Goal: Task Accomplishment & Management: Complete application form

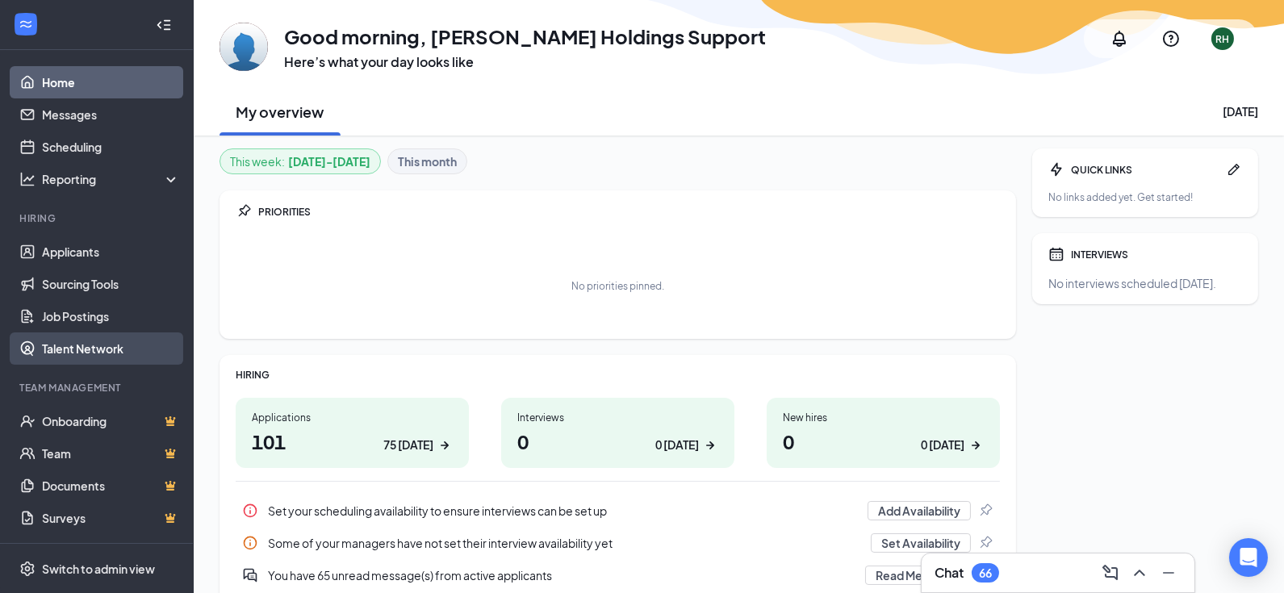
scroll to position [69, 0]
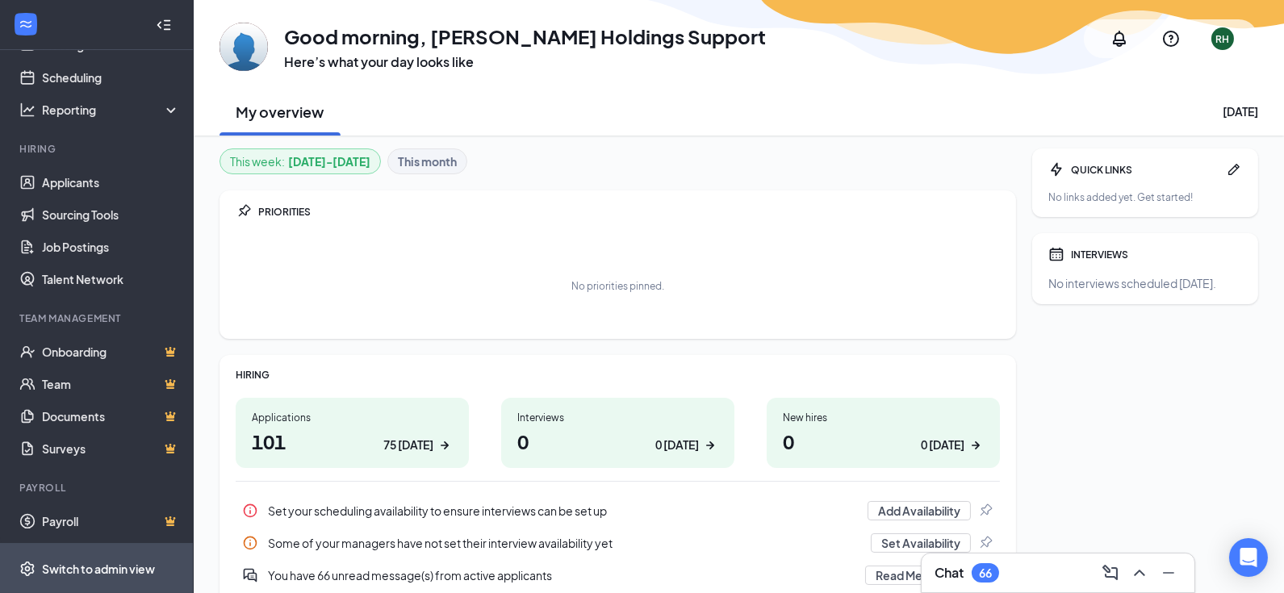
click at [110, 566] on div "Switch to admin view" at bounding box center [98, 569] width 113 height 16
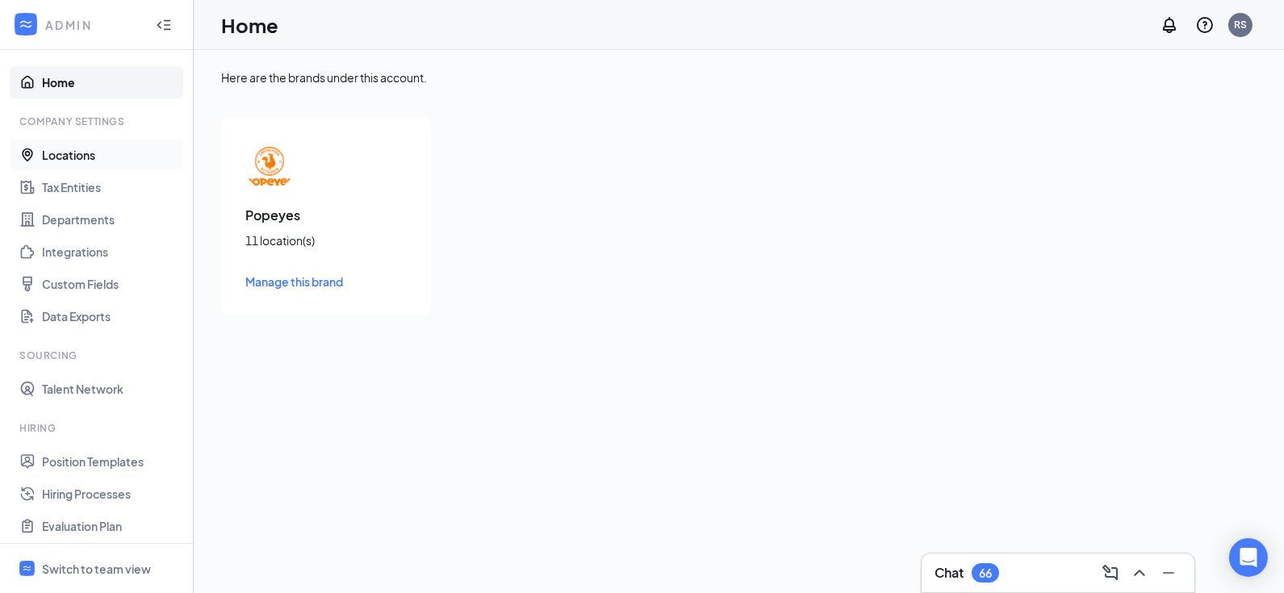
click at [81, 155] on link "Locations" at bounding box center [111, 155] width 138 height 32
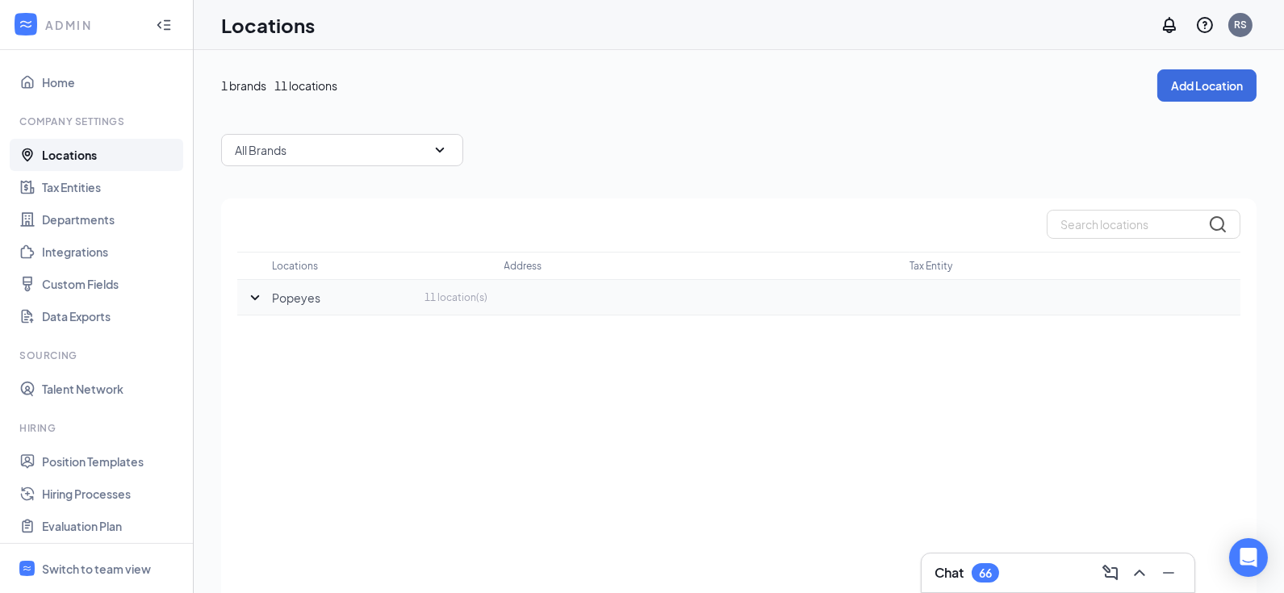
click at [244, 297] on div at bounding box center [254, 297] width 35 height 19
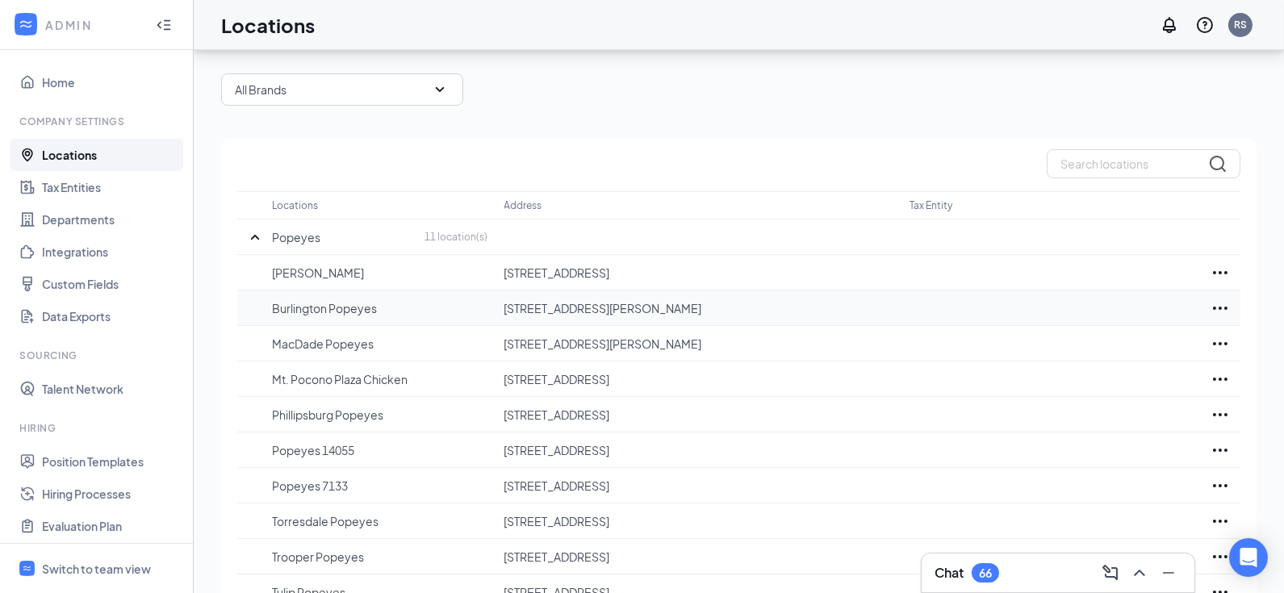
scroll to position [142, 0]
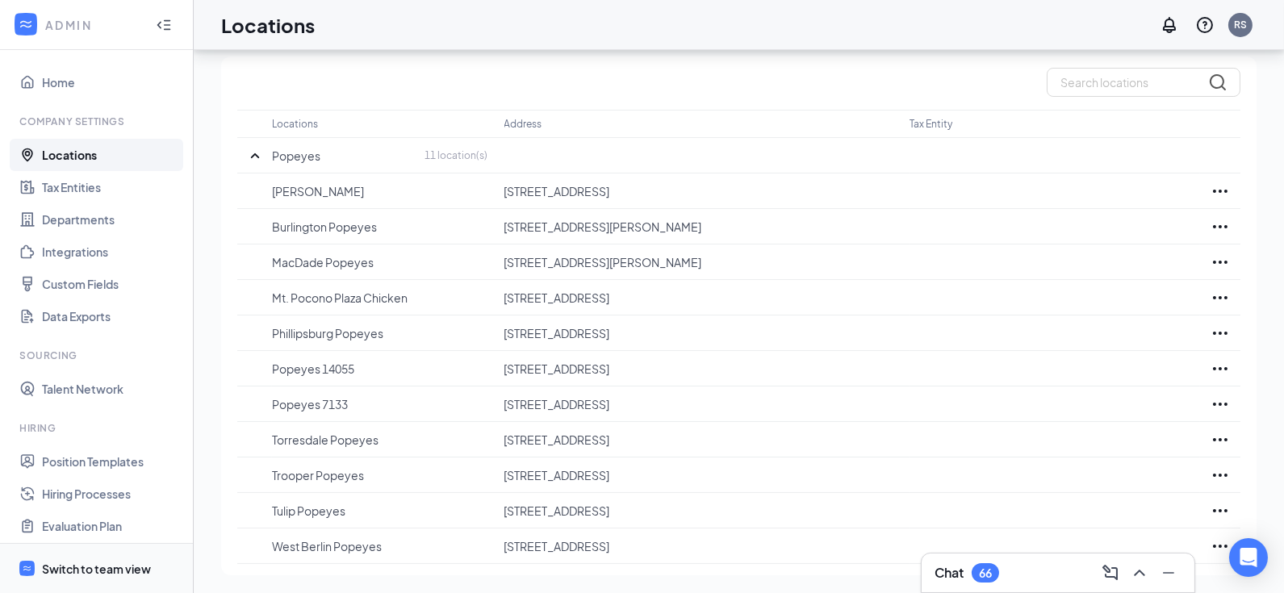
click at [99, 572] on div "Switch to team view" at bounding box center [96, 569] width 109 height 16
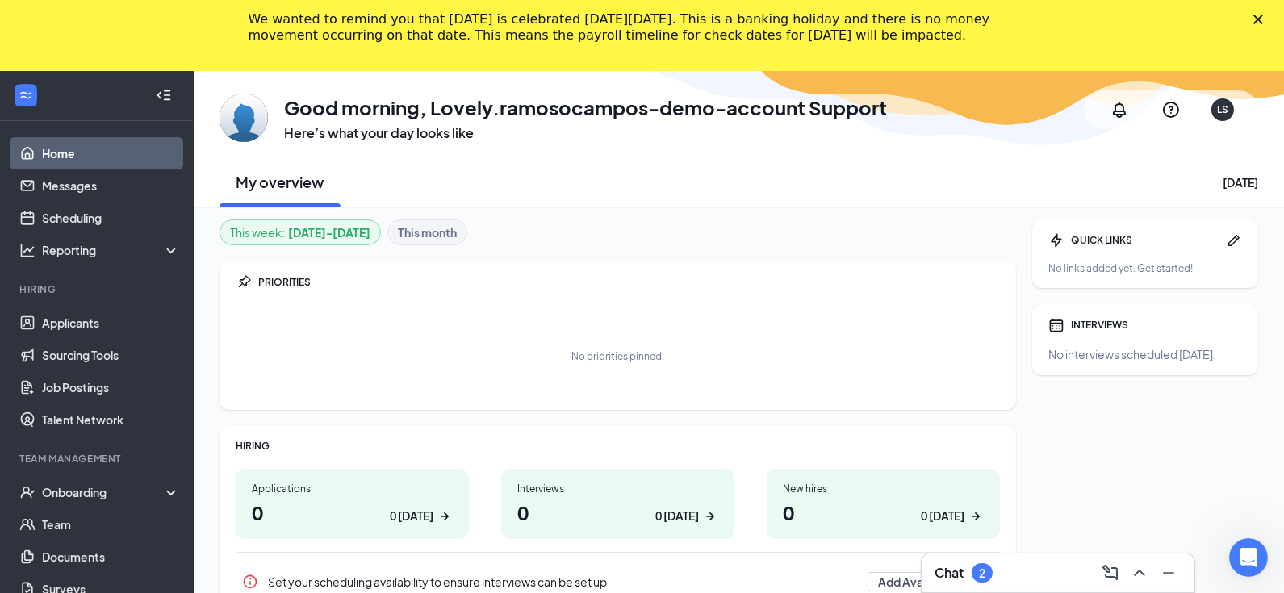
click at [1263, 19] on icon "Close" at bounding box center [1259, 20] width 10 height 10
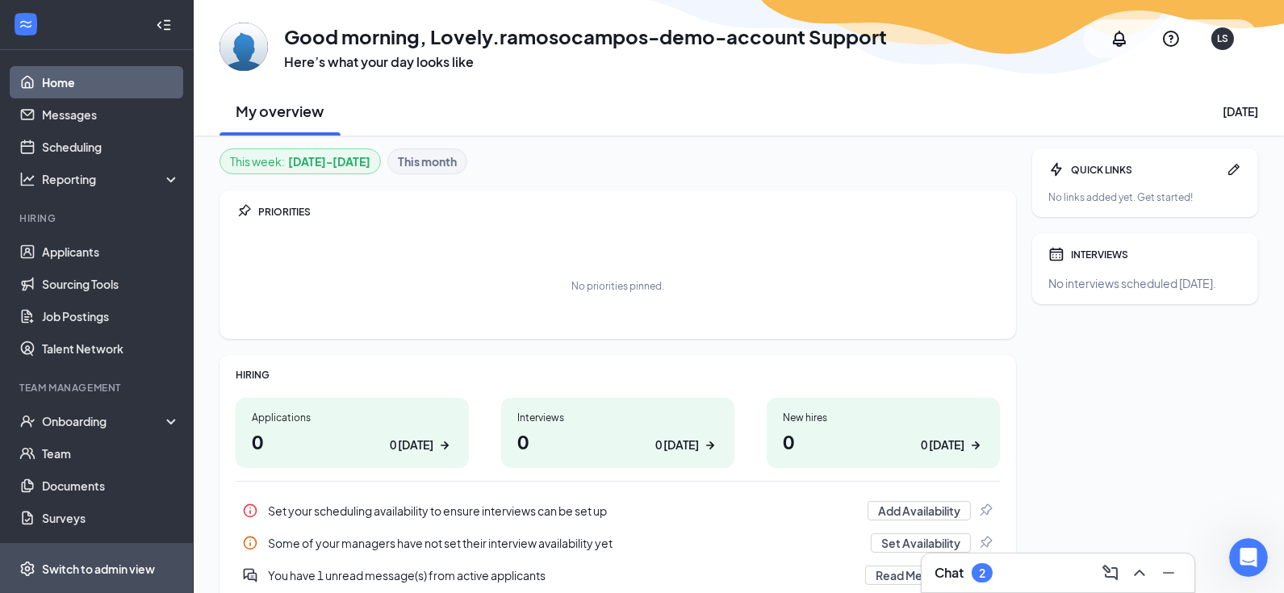
click at [133, 573] on div "Switch to admin view" at bounding box center [98, 569] width 113 height 16
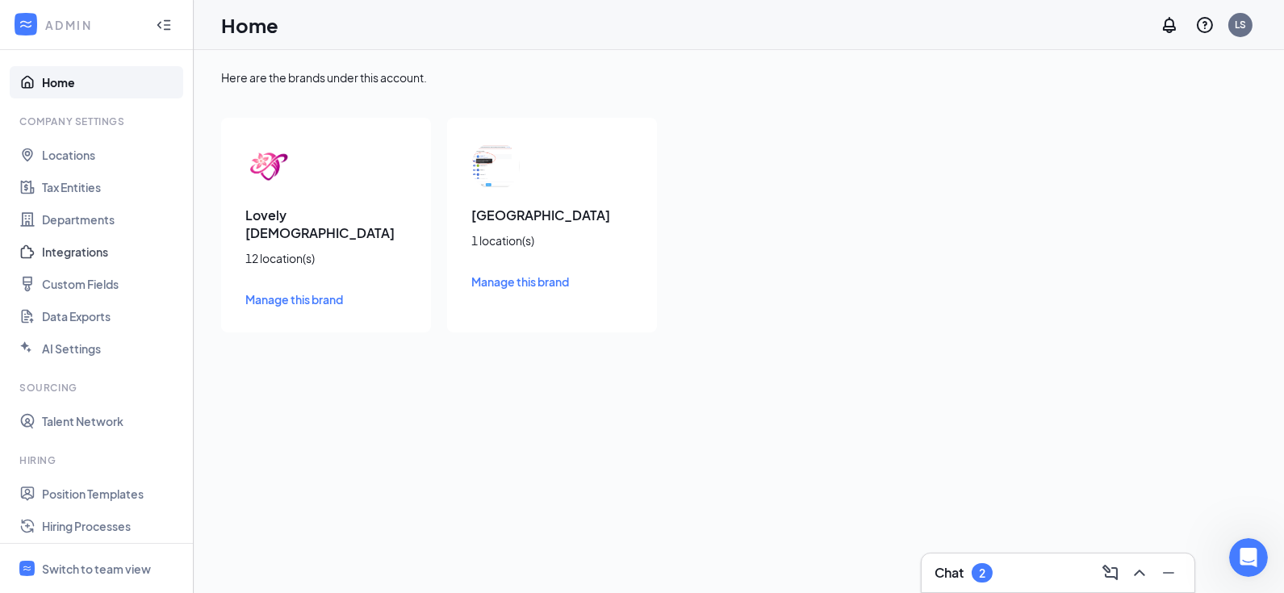
scroll to position [320, 0]
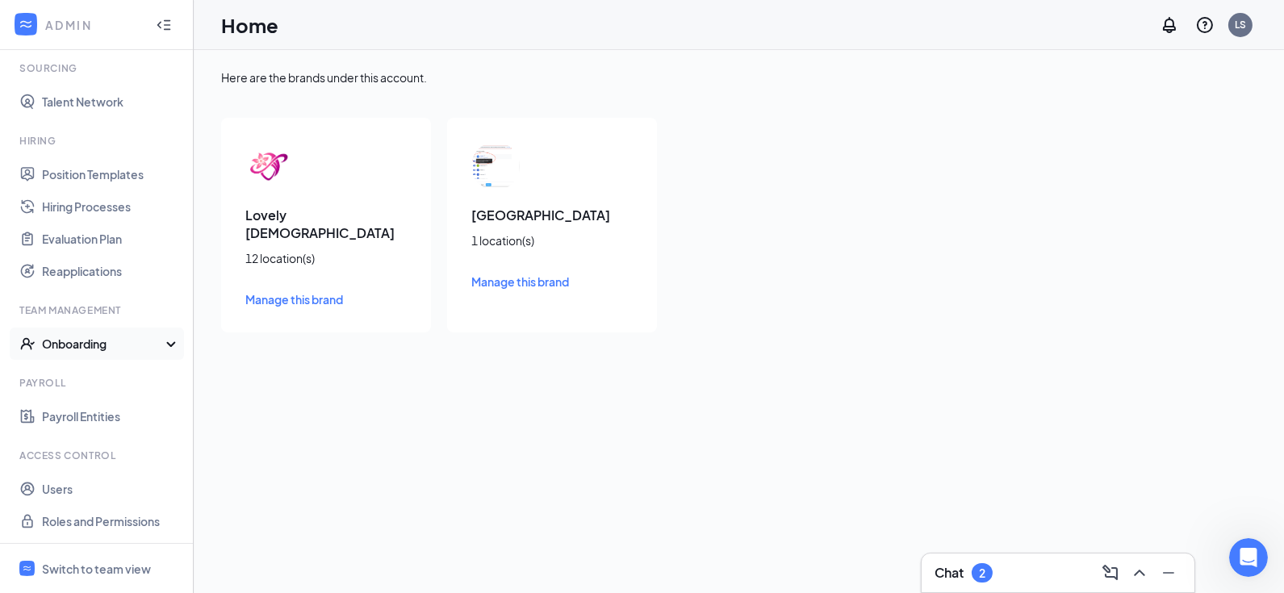
click at [105, 337] on div "Onboarding" at bounding box center [104, 344] width 124 height 16
click at [89, 374] on link "Onboarding Processes" at bounding box center [111, 376] width 138 height 32
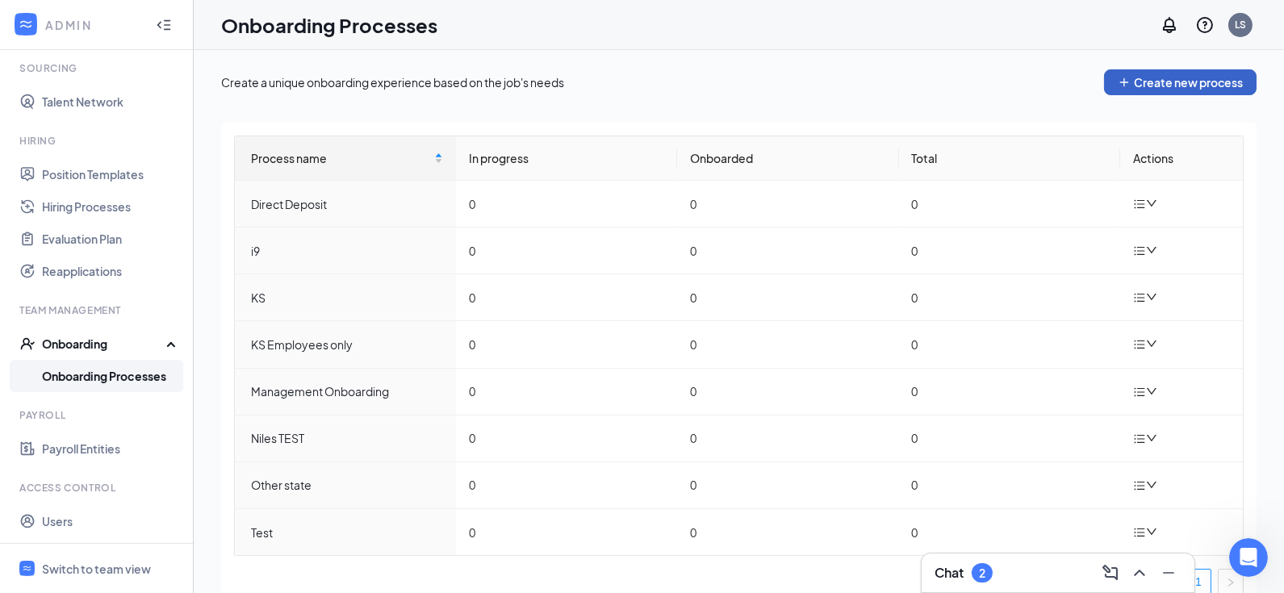
click at [1161, 87] on button "Create new process" at bounding box center [1180, 82] width 153 height 26
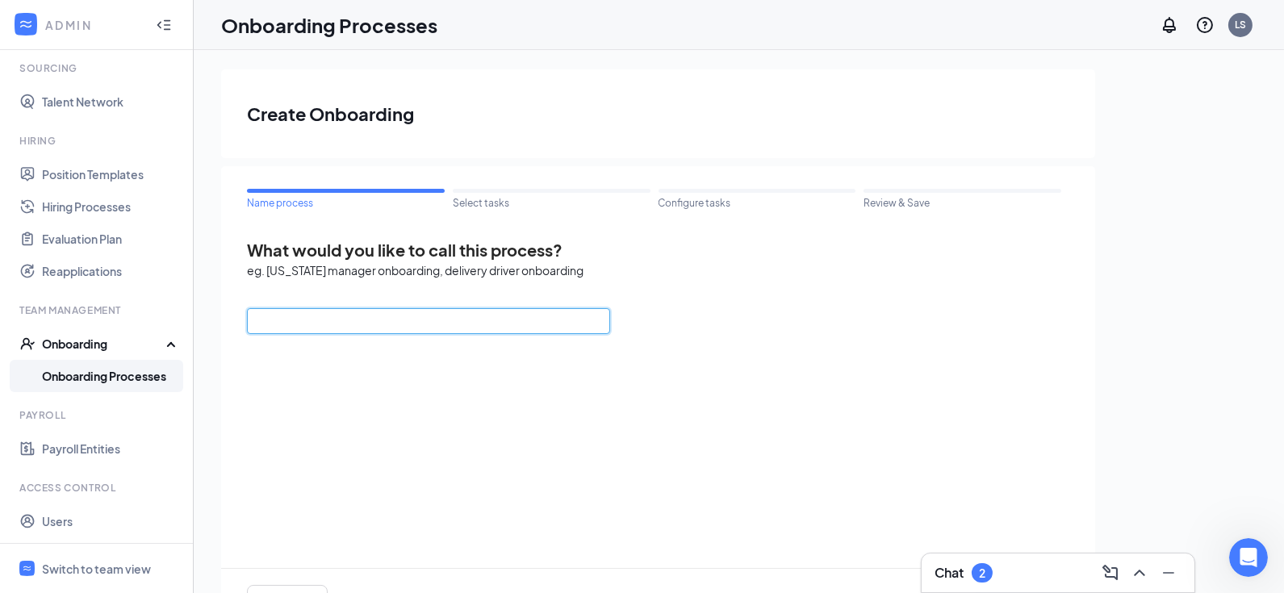
click at [378, 320] on input "text" at bounding box center [428, 321] width 363 height 26
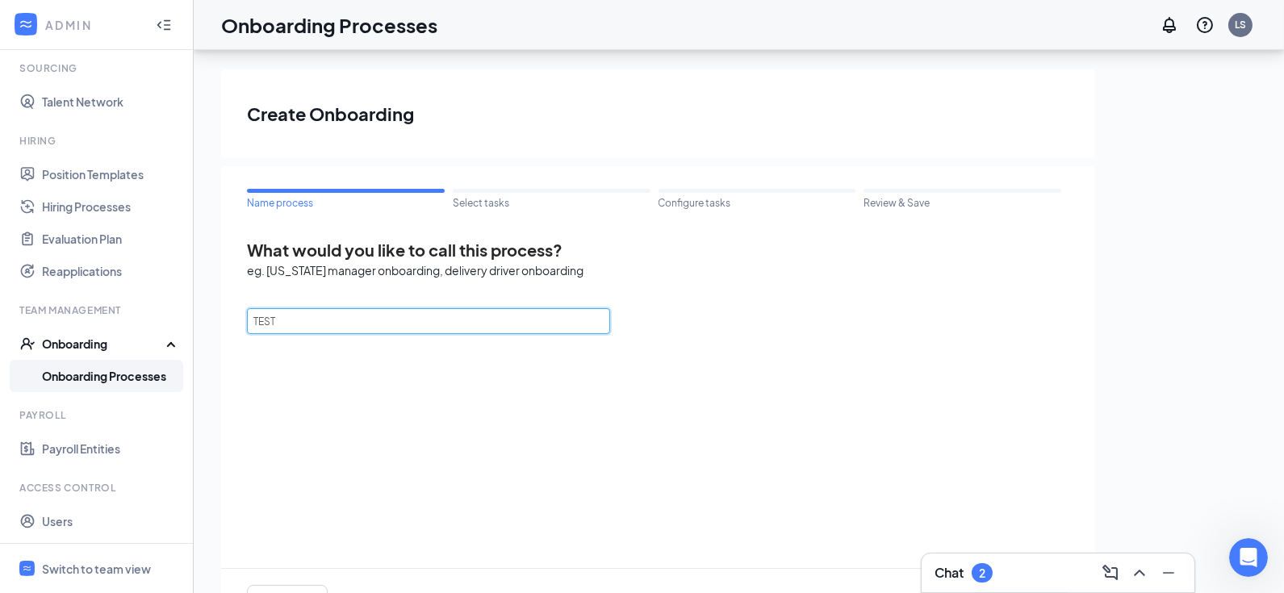
scroll to position [73, 0]
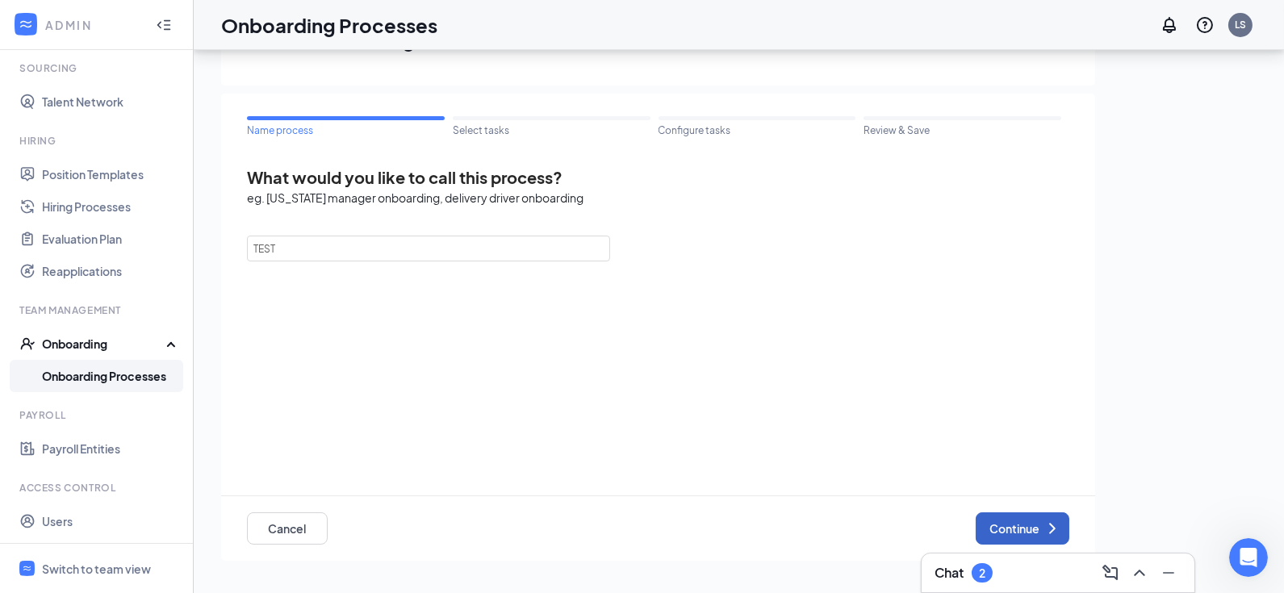
click at [1020, 531] on button "Continue" at bounding box center [1023, 529] width 94 height 32
type input "TEST TEST"
click at [1022, 529] on button "Continue" at bounding box center [1023, 529] width 94 height 32
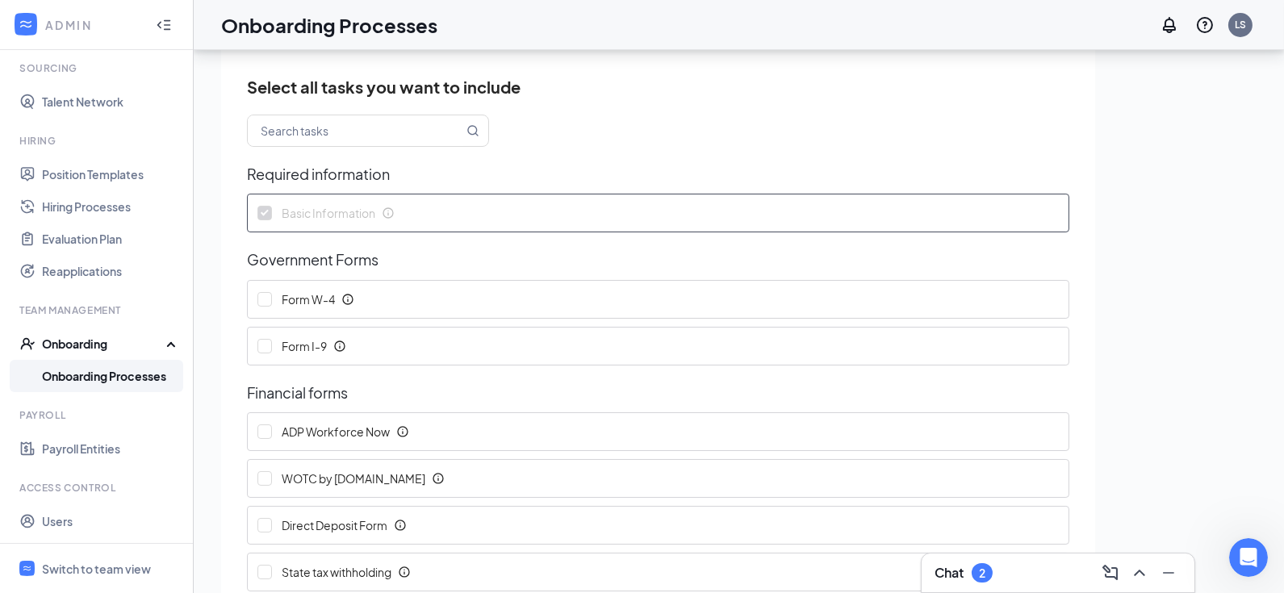
scroll to position [113, 0]
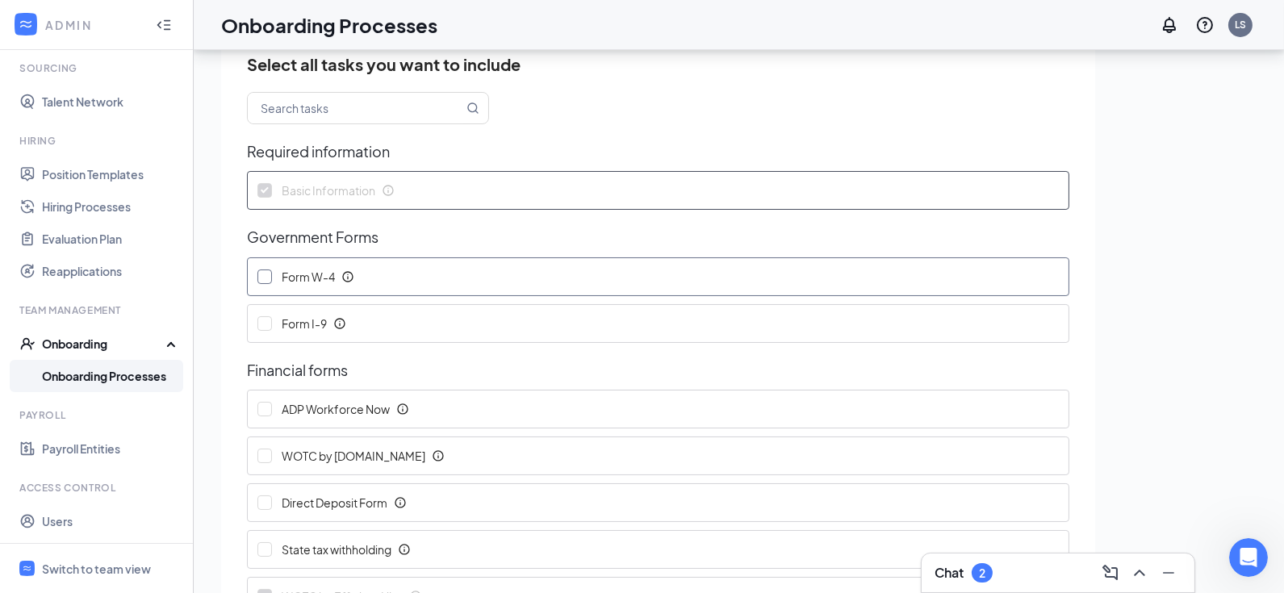
click at [266, 276] on input "Form W-4" at bounding box center [265, 277] width 15 height 15
checkbox input "true"
click at [266, 326] on input "Form I-9" at bounding box center [265, 323] width 15 height 15
checkbox input "true"
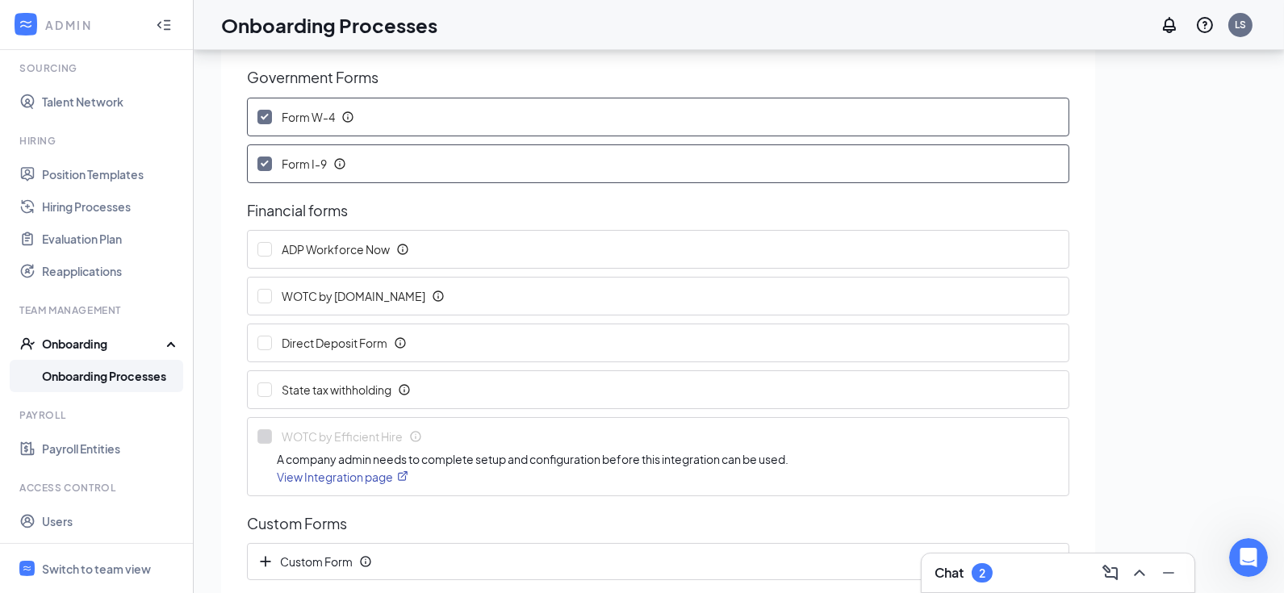
scroll to position [277, 0]
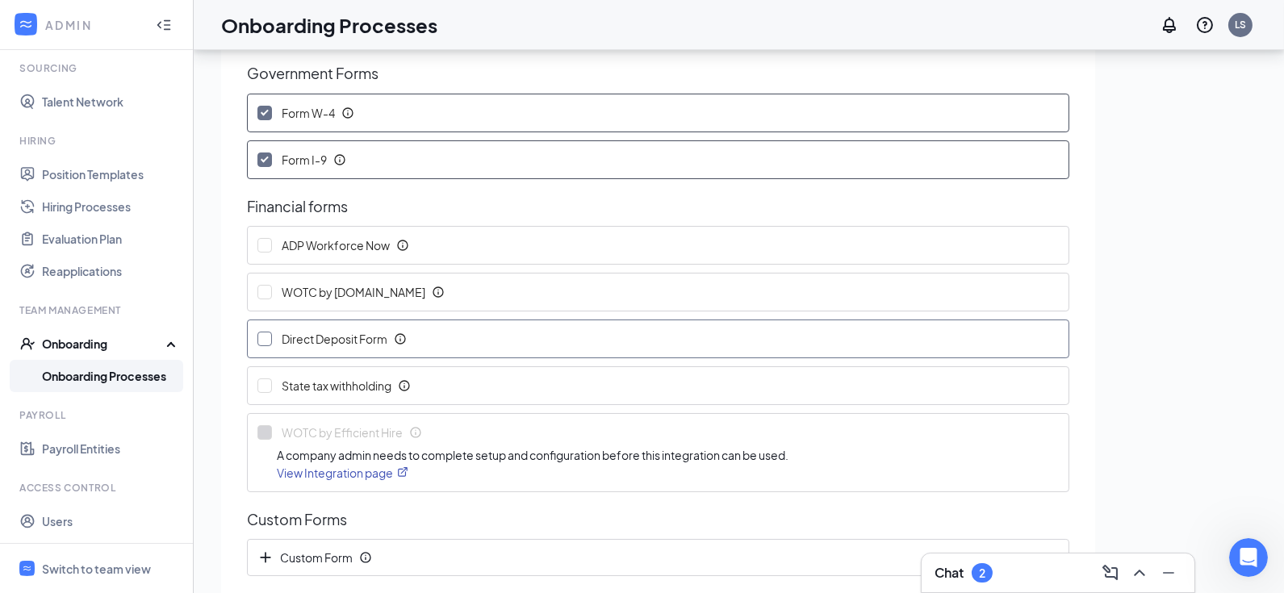
click at [259, 332] on input "Direct Deposit Form" at bounding box center [265, 339] width 15 height 15
checkbox input "true"
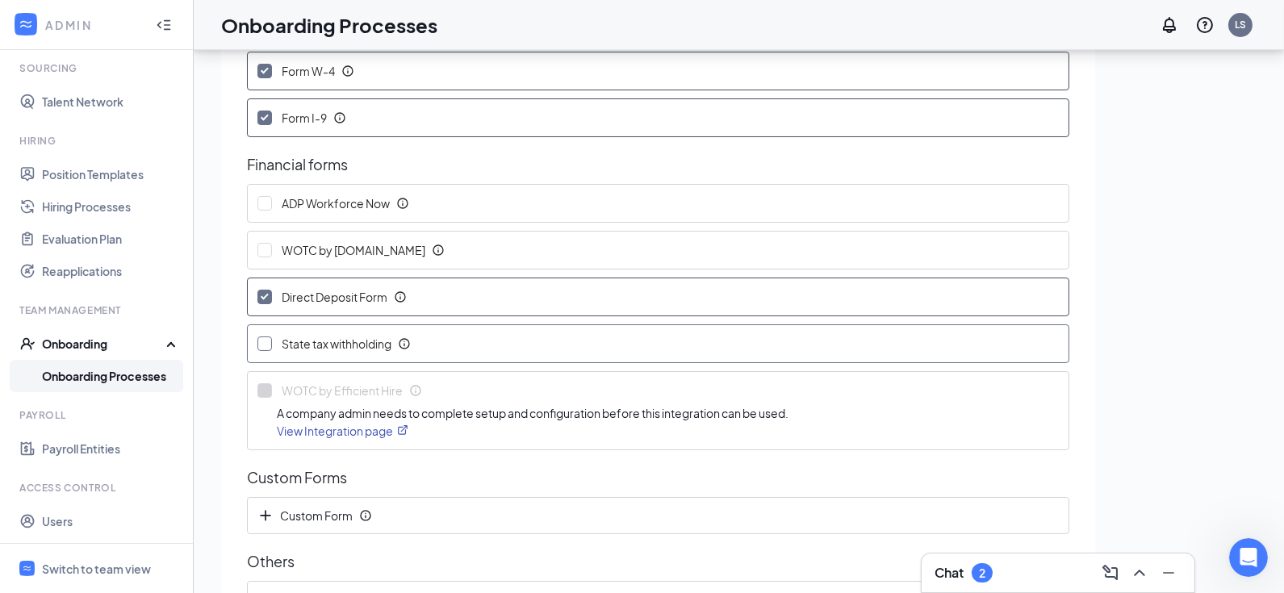
scroll to position [329, 0]
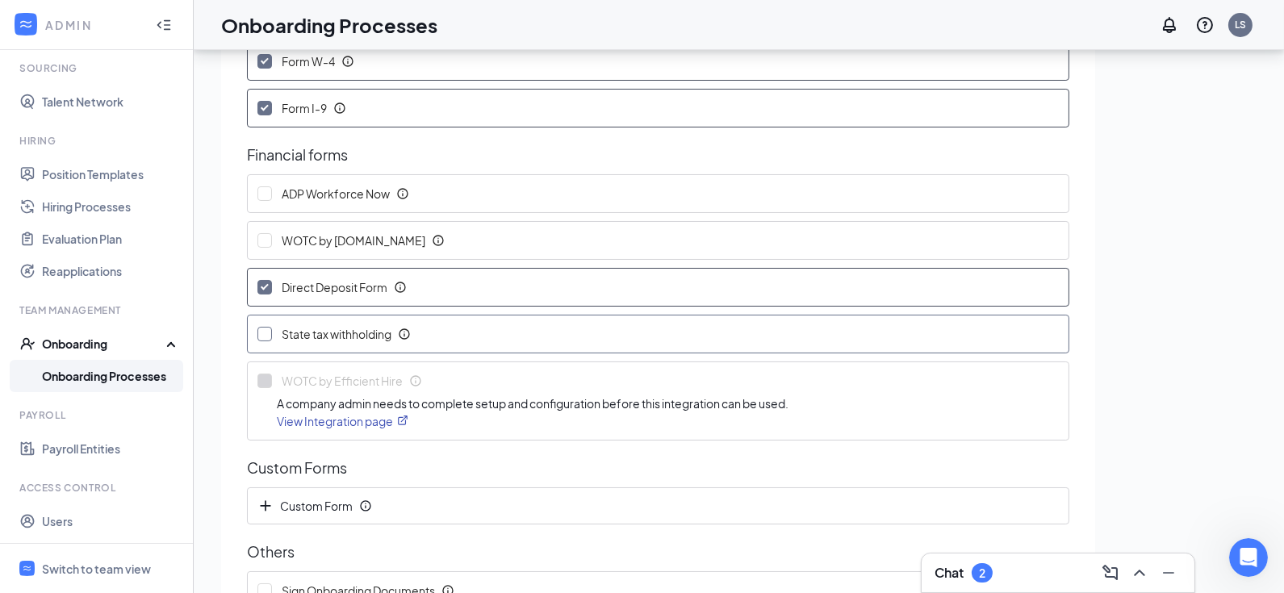
click at [267, 331] on input "State tax withholding" at bounding box center [265, 334] width 15 height 15
checkbox input "true"
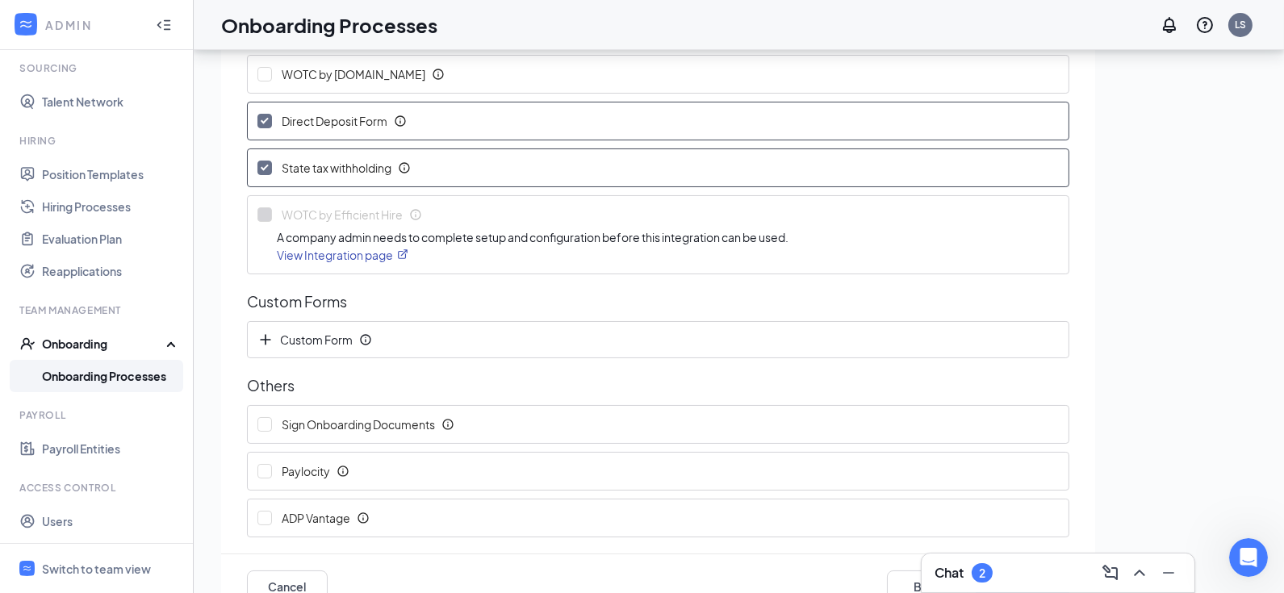
scroll to position [525, 0]
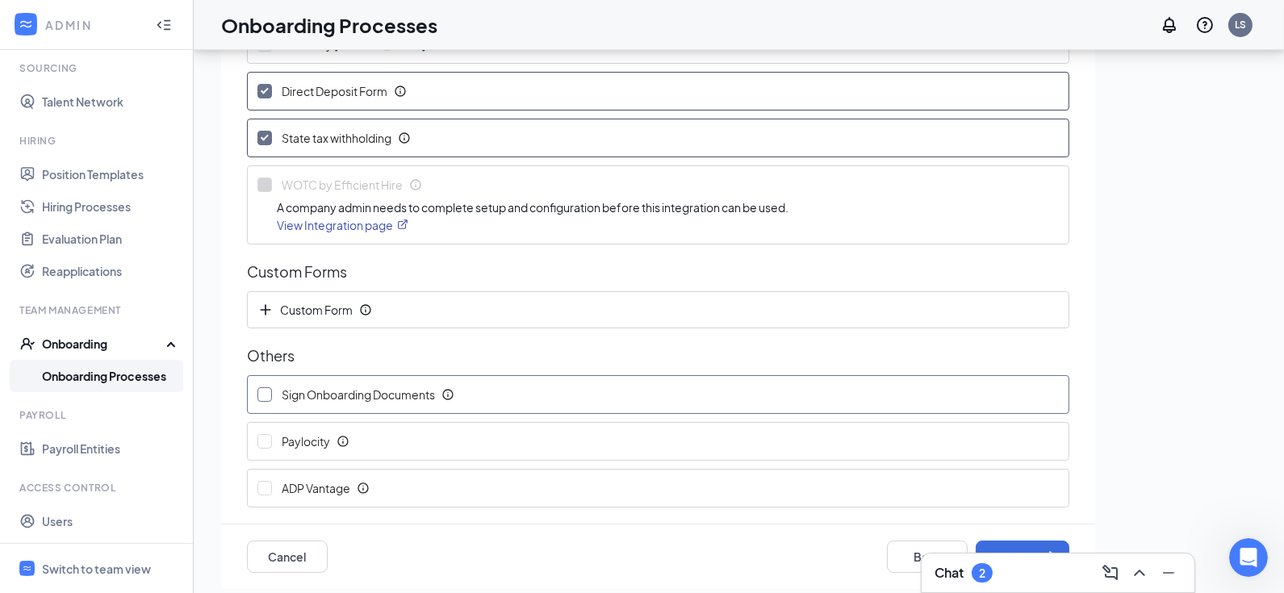
click at [261, 387] on input "Sign Onboarding Documents" at bounding box center [265, 394] width 15 height 15
checkbox input "true"
click at [1016, 545] on button "Continue" at bounding box center [1023, 557] width 94 height 32
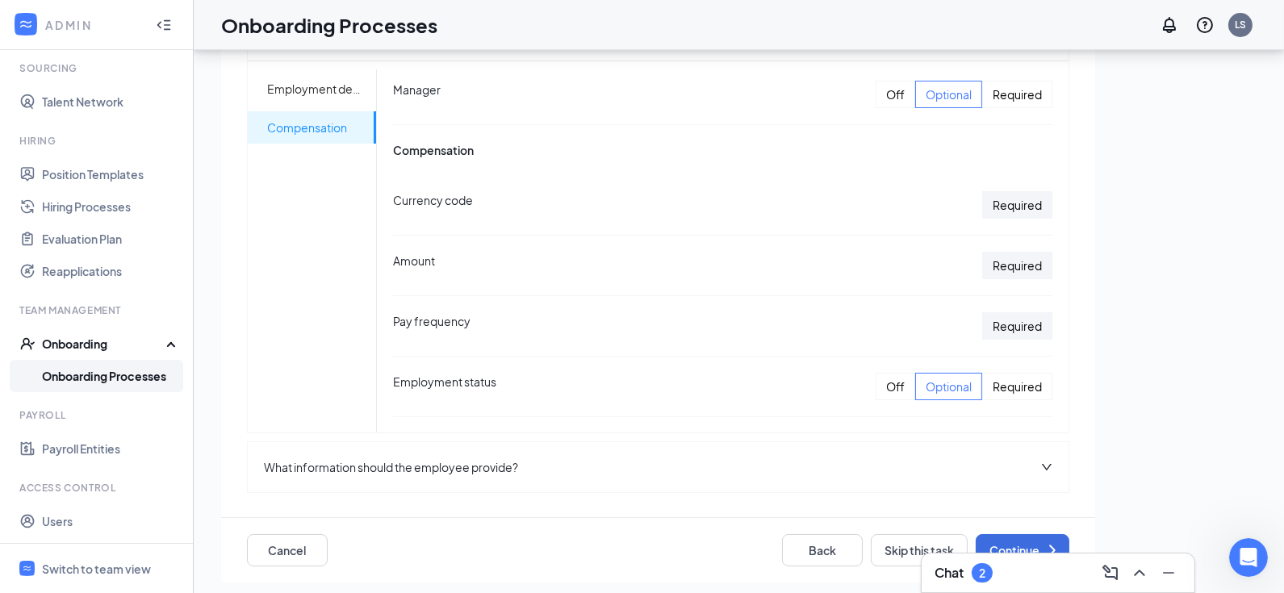
scroll to position [450, 0]
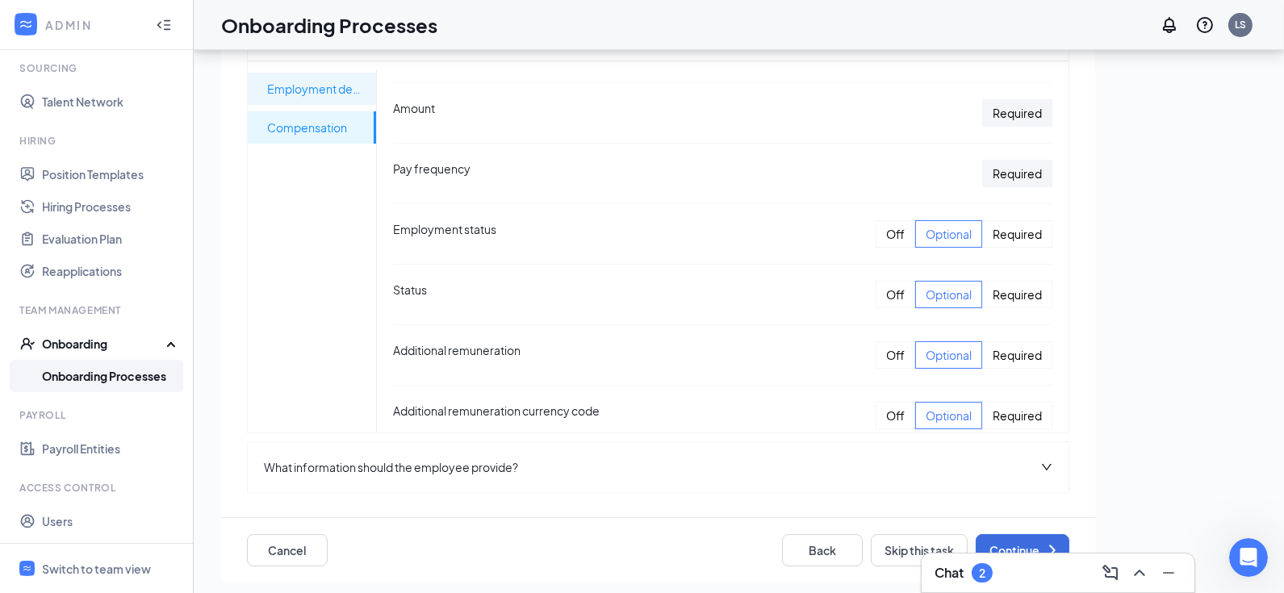
click at [316, 88] on span "Employment details" at bounding box center [315, 89] width 96 height 32
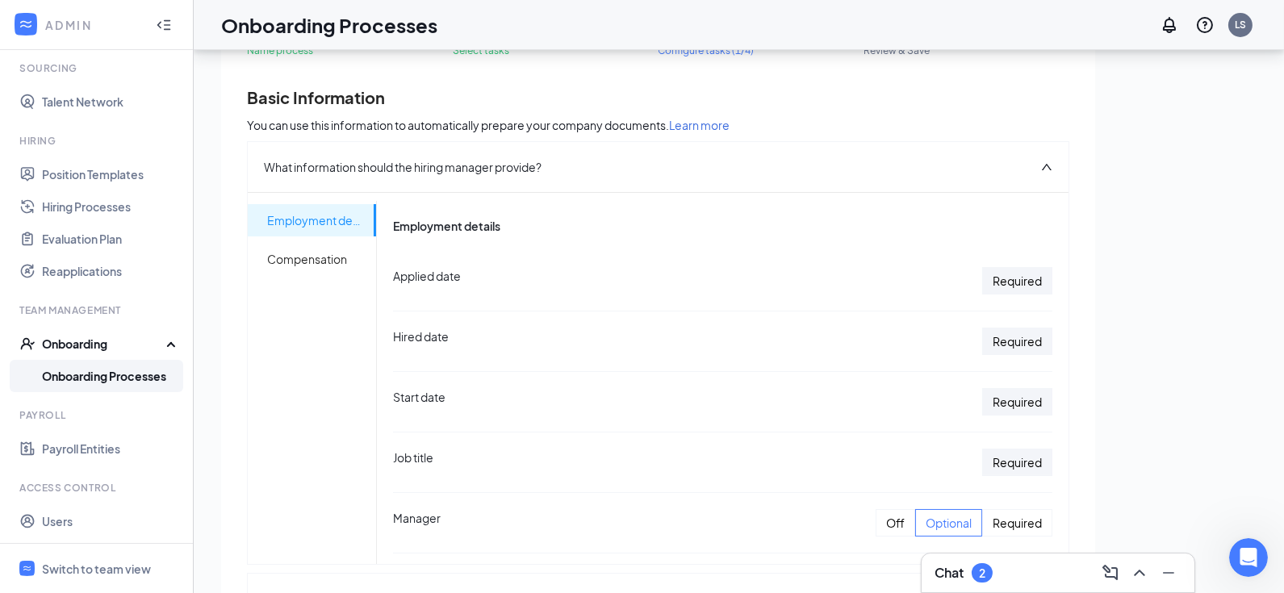
scroll to position [0, 0]
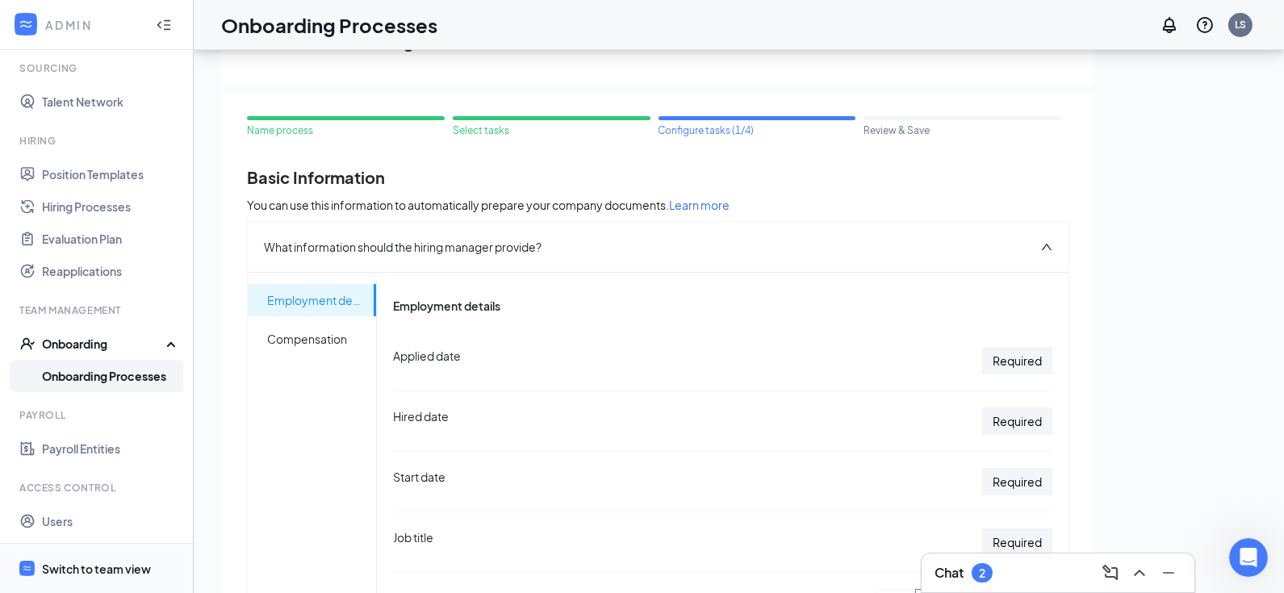
click at [100, 572] on div "Switch to team view" at bounding box center [96, 569] width 109 height 16
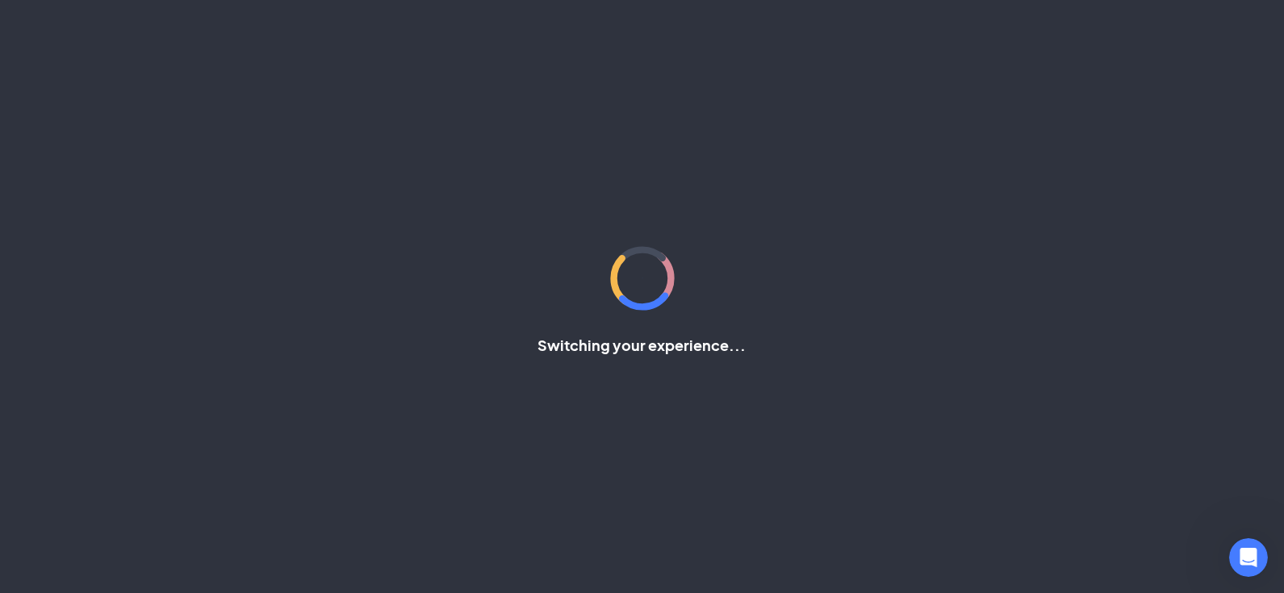
scroll to position [69, 0]
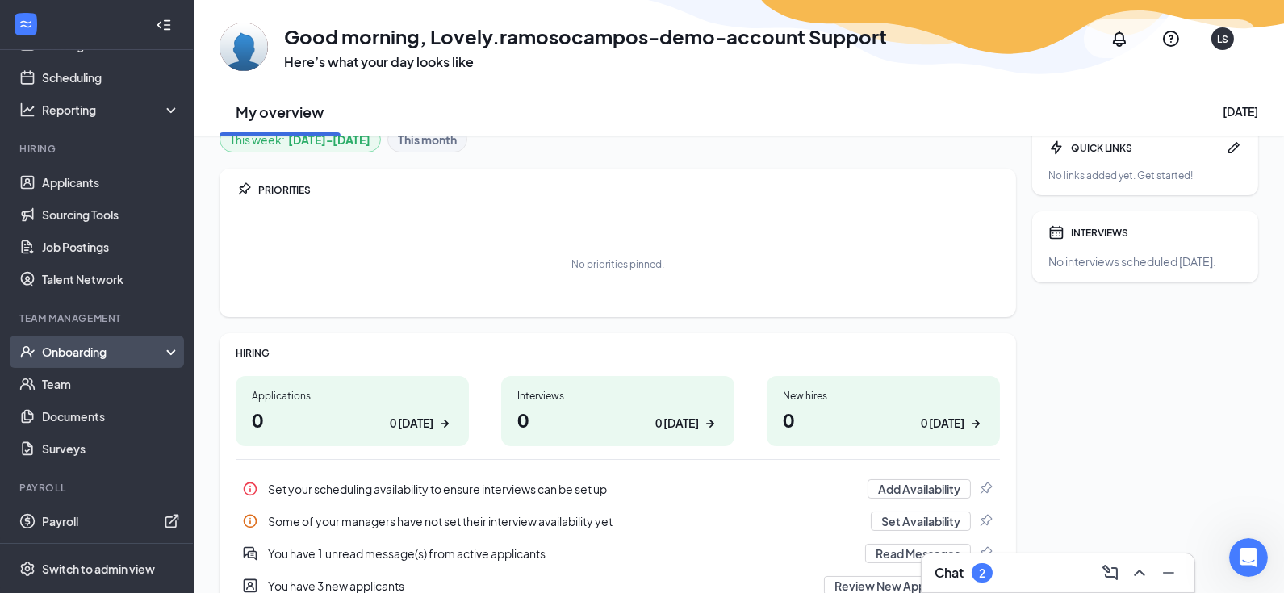
click at [138, 342] on div "Onboarding" at bounding box center [97, 352] width 194 height 32
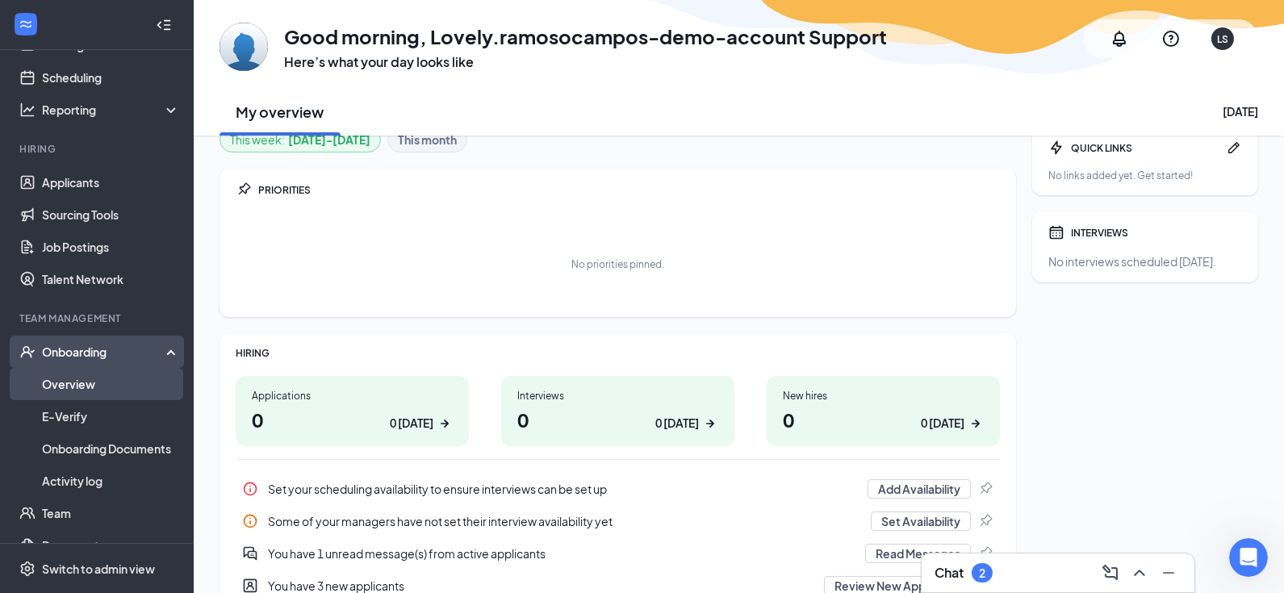
click at [96, 384] on link "Overview" at bounding box center [111, 384] width 138 height 32
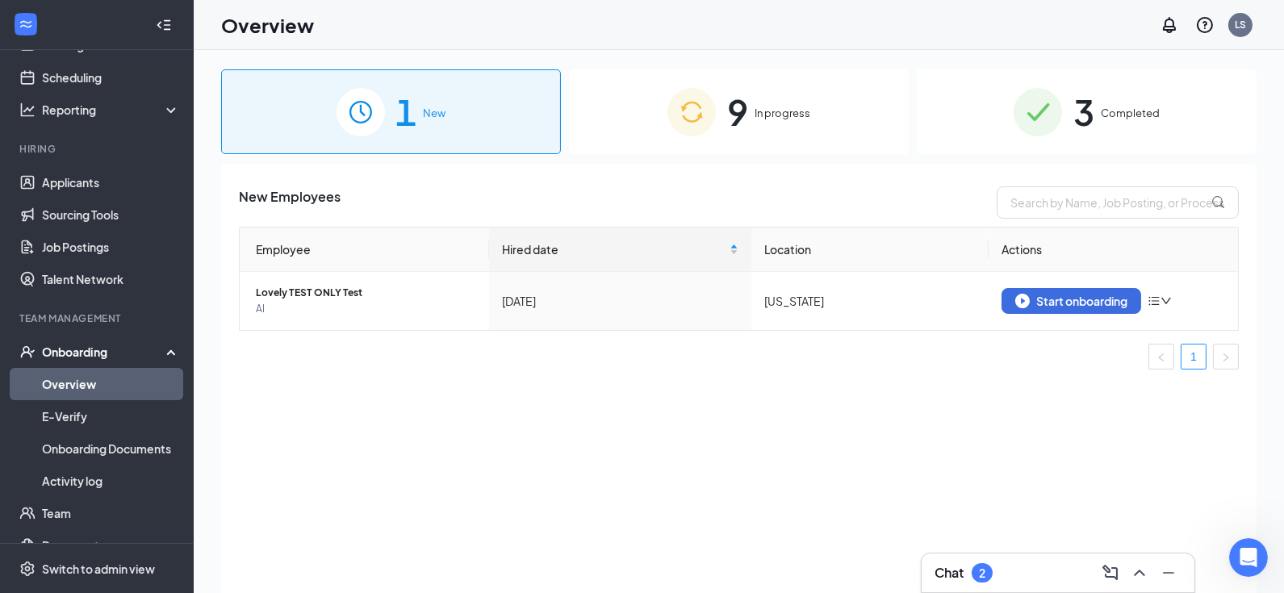
click at [739, 95] on span "9" at bounding box center [737, 112] width 21 height 56
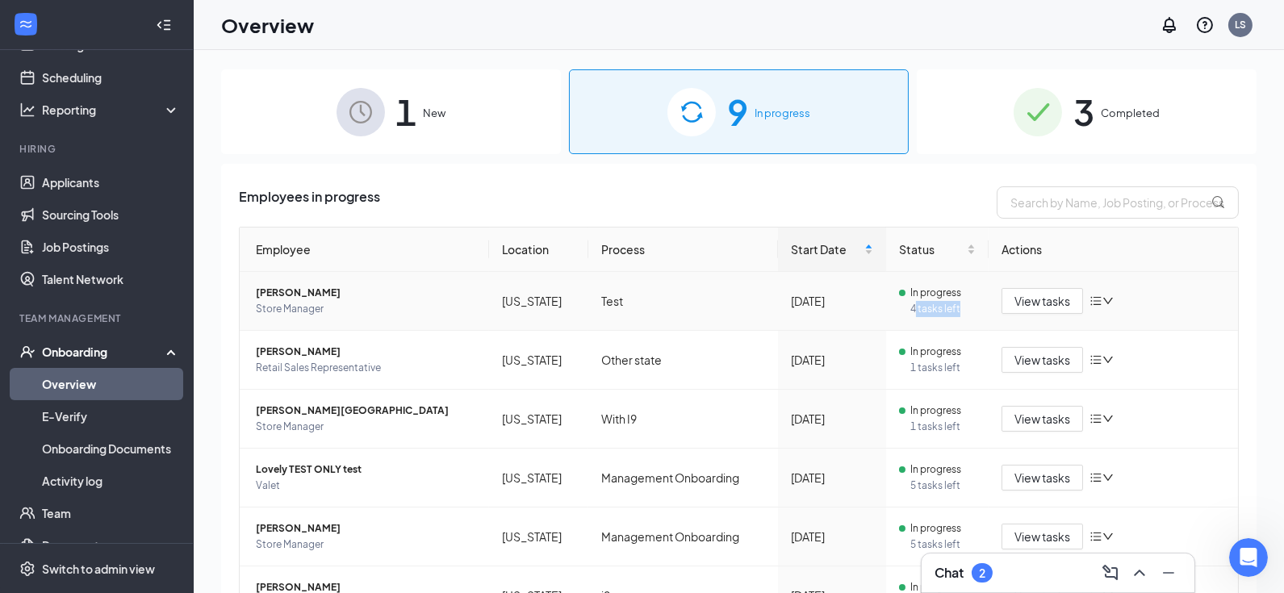
drag, startPoint x: 912, startPoint y: 312, endPoint x: 962, endPoint y: 313, distance: 50.1
click at [962, 313] on span "4 tasks left" at bounding box center [943, 309] width 65 height 16
click at [1038, 302] on span "View tasks" at bounding box center [1043, 301] width 56 height 18
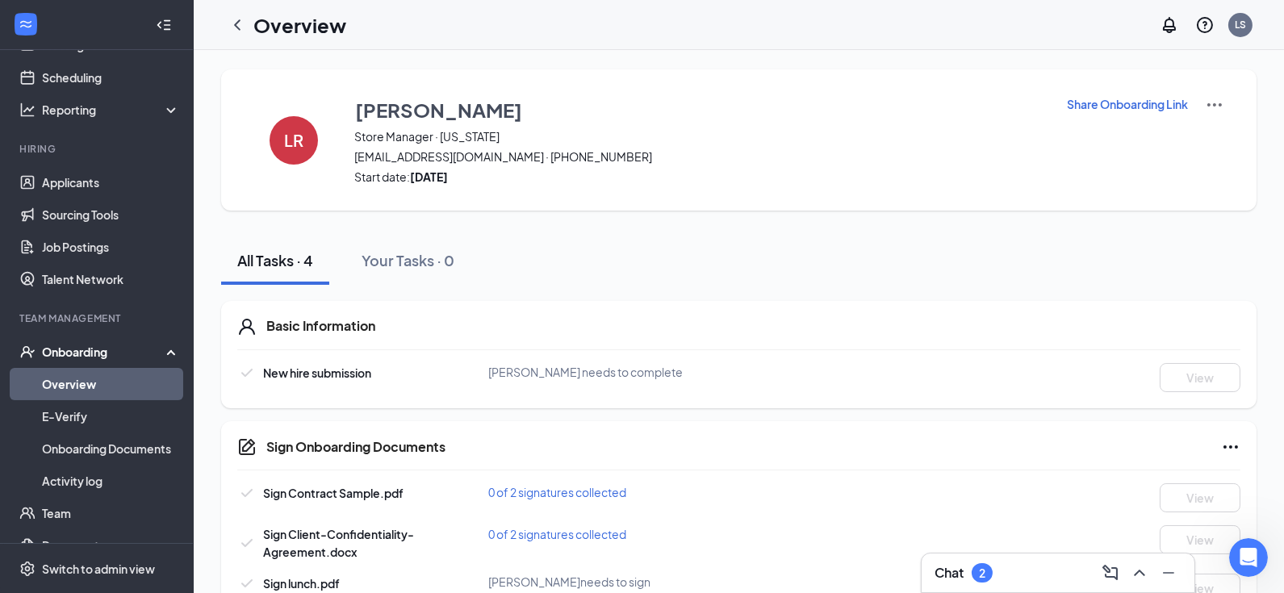
scroll to position [43, 0]
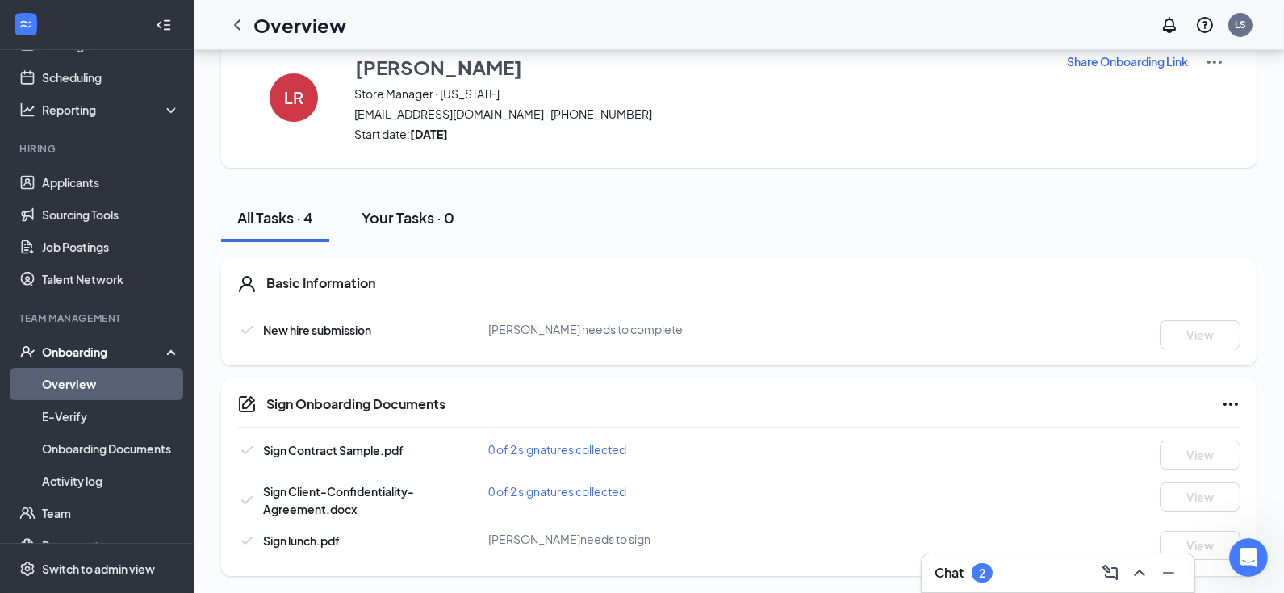
click at [408, 218] on div "Your Tasks · 0" at bounding box center [408, 217] width 93 height 20
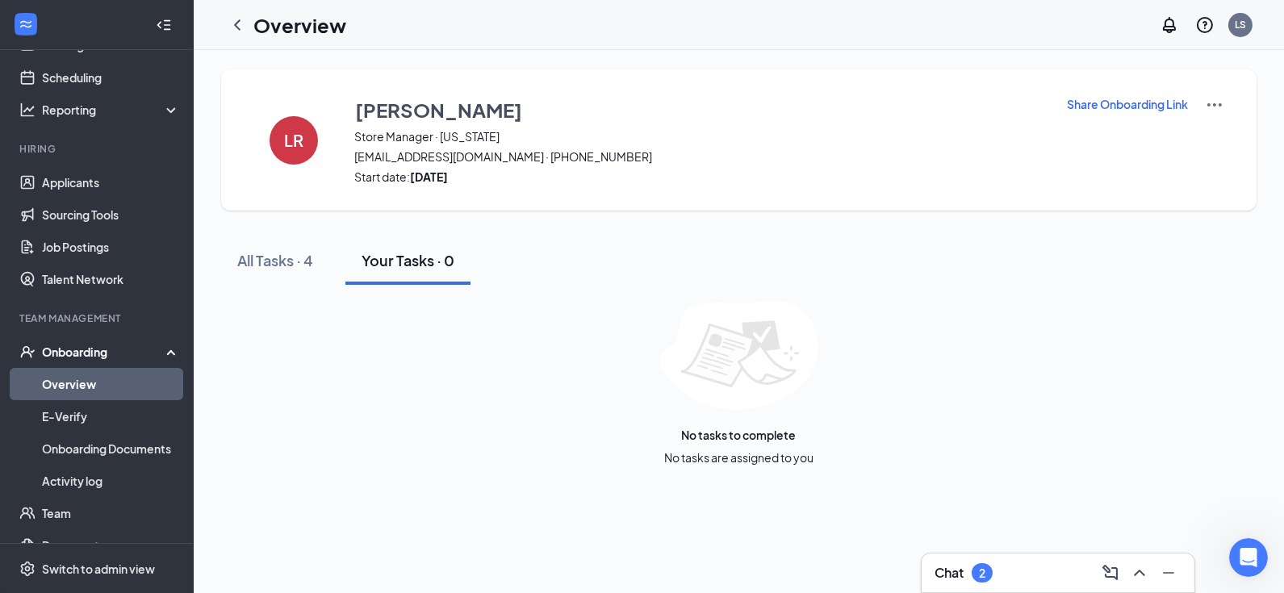
scroll to position [0, 0]
click at [273, 256] on div "All Tasks · 4" at bounding box center [275, 260] width 76 height 20
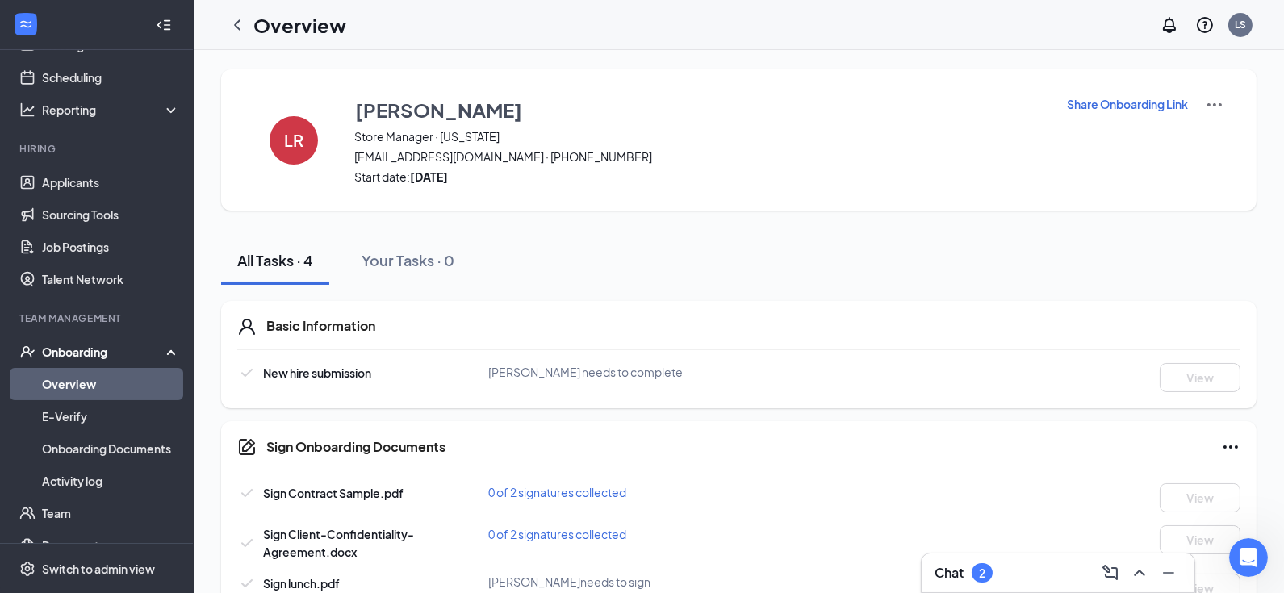
click at [1104, 107] on p "Share Onboarding Link" at bounding box center [1127, 104] width 121 height 16
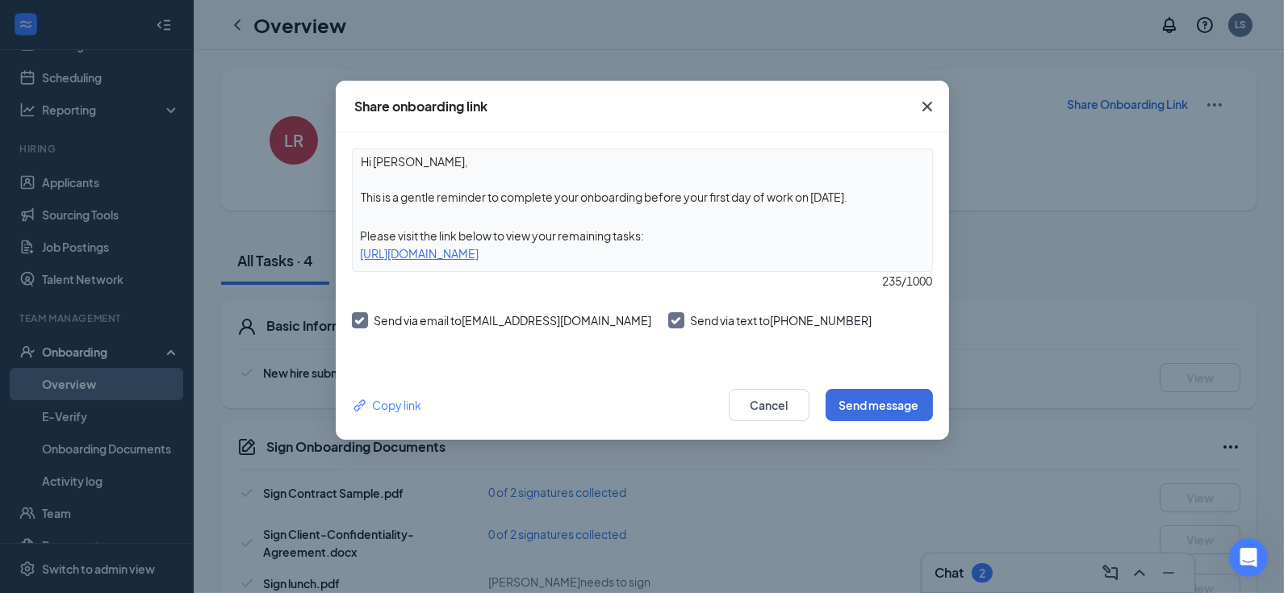
drag, startPoint x: 366, startPoint y: 195, endPoint x: 860, endPoint y: 243, distance: 495.6
click at [860, 243] on div "Hi Leslie, This is a gentle reminder to complete your onboarding before your fi…" at bounding box center [642, 211] width 581 height 124
click at [702, 208] on div "Hi Leslie, This is a gentle reminder to complete your onboarding before your fi…" at bounding box center [642, 211] width 581 height 124
click at [475, 254] on div "https://www.workstream.us/j/onboarding/29087c13/employee?locale=en" at bounding box center [643, 254] width 580 height 18
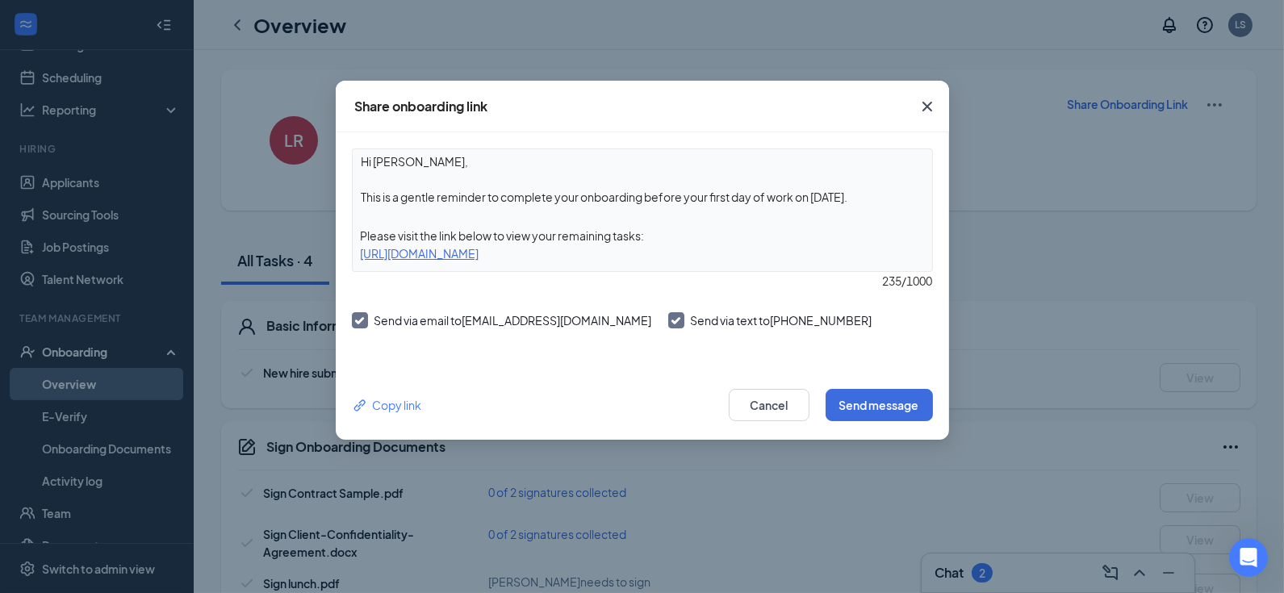
click at [475, 254] on div "https://www.workstream.us/j/onboarding/29087c13/employee?locale=en" at bounding box center [643, 254] width 580 height 18
click at [930, 107] on icon "Cross" at bounding box center [927, 106] width 19 height 19
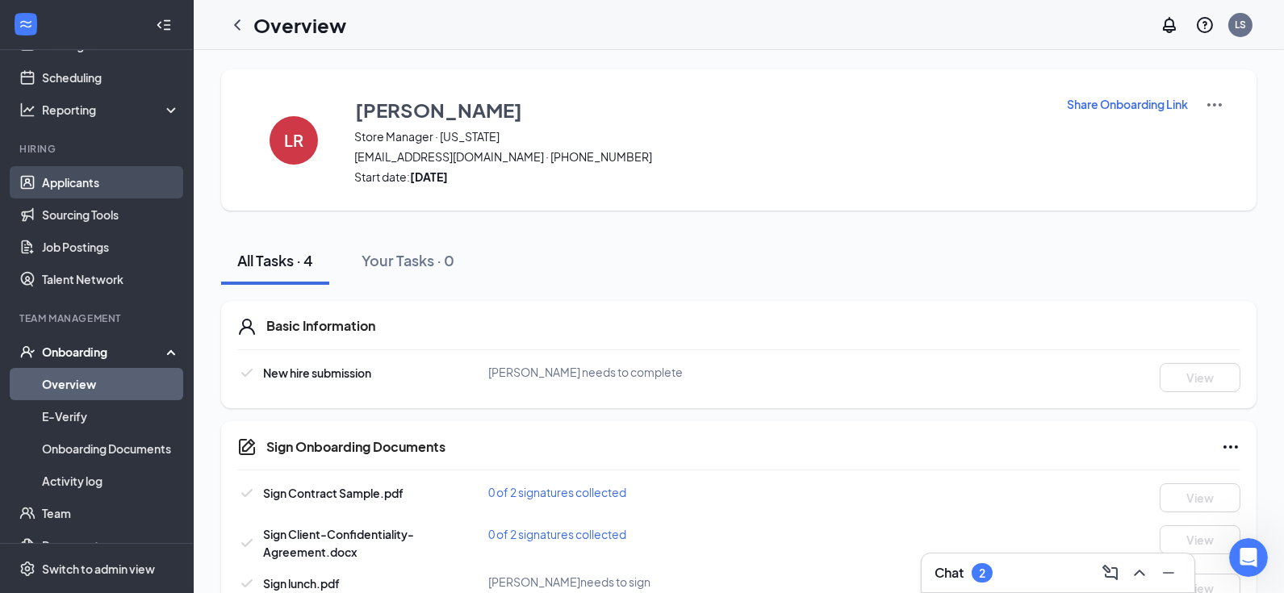
click at [93, 176] on link "Applicants" at bounding box center [111, 182] width 138 height 32
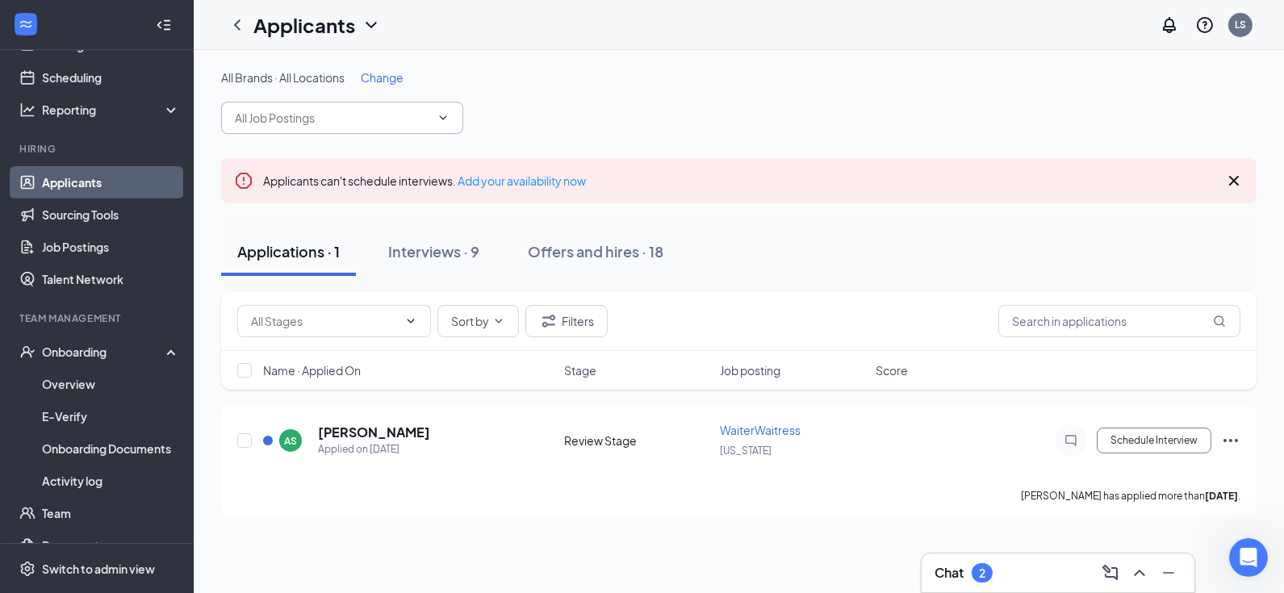
click at [365, 116] on input "text" at bounding box center [332, 118] width 195 height 18
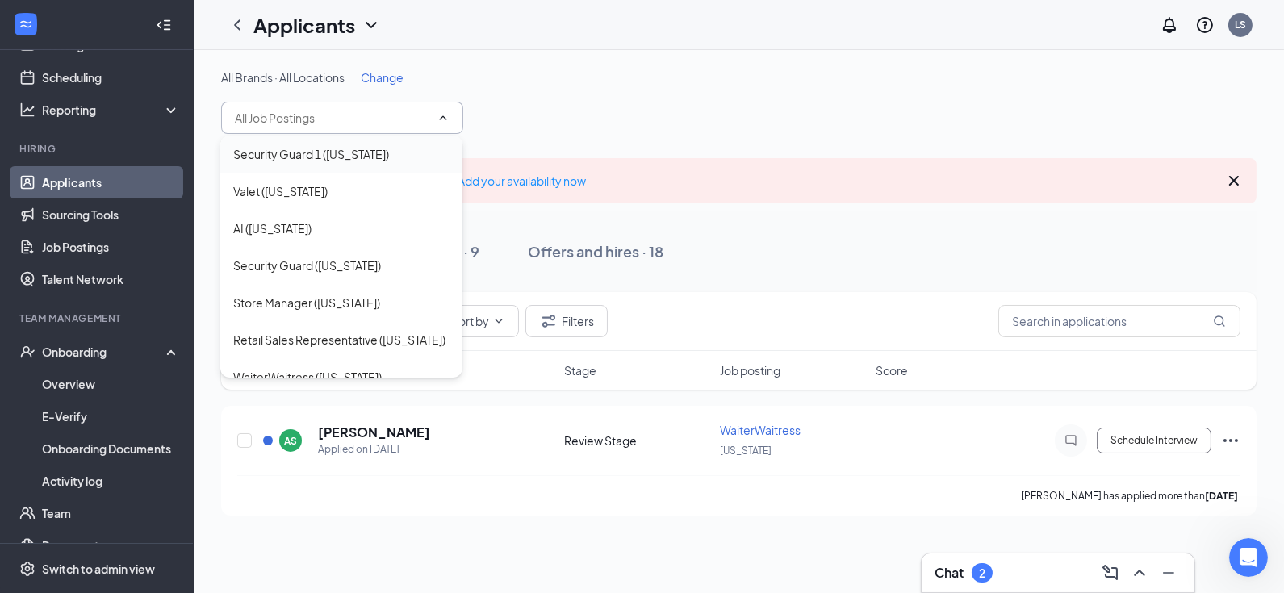
click at [312, 154] on div "Security Guard 1 (California)" at bounding box center [311, 154] width 156 height 18
type input "Security Guard 1 (California)"
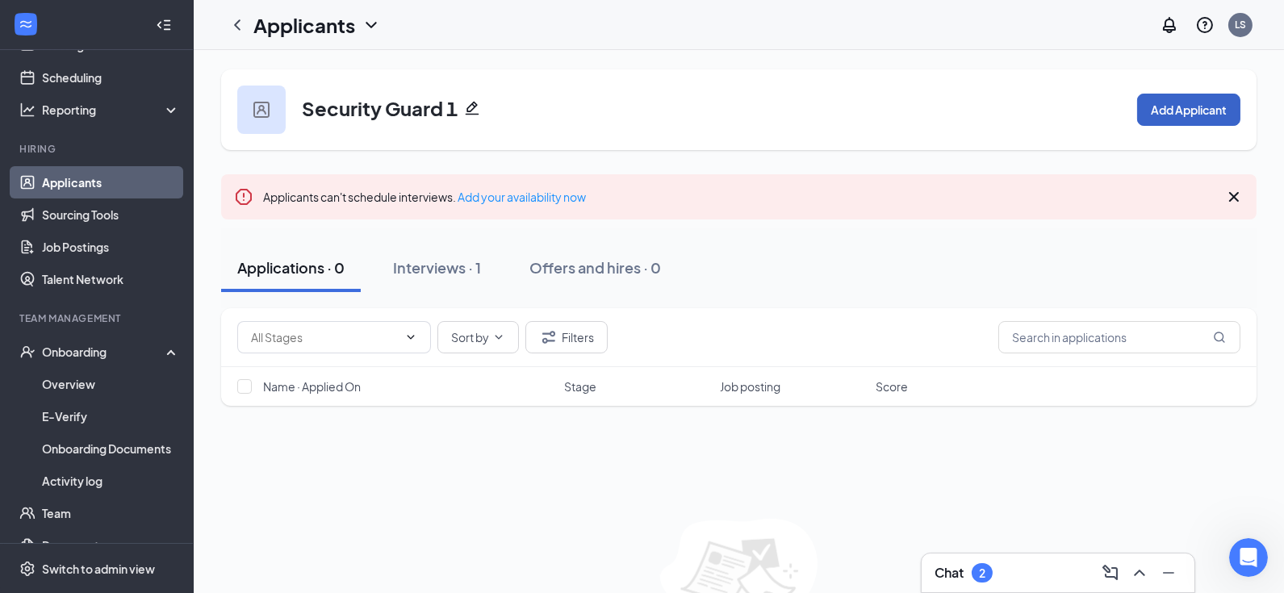
click at [1184, 106] on button "Add Applicant" at bounding box center [1188, 110] width 103 height 32
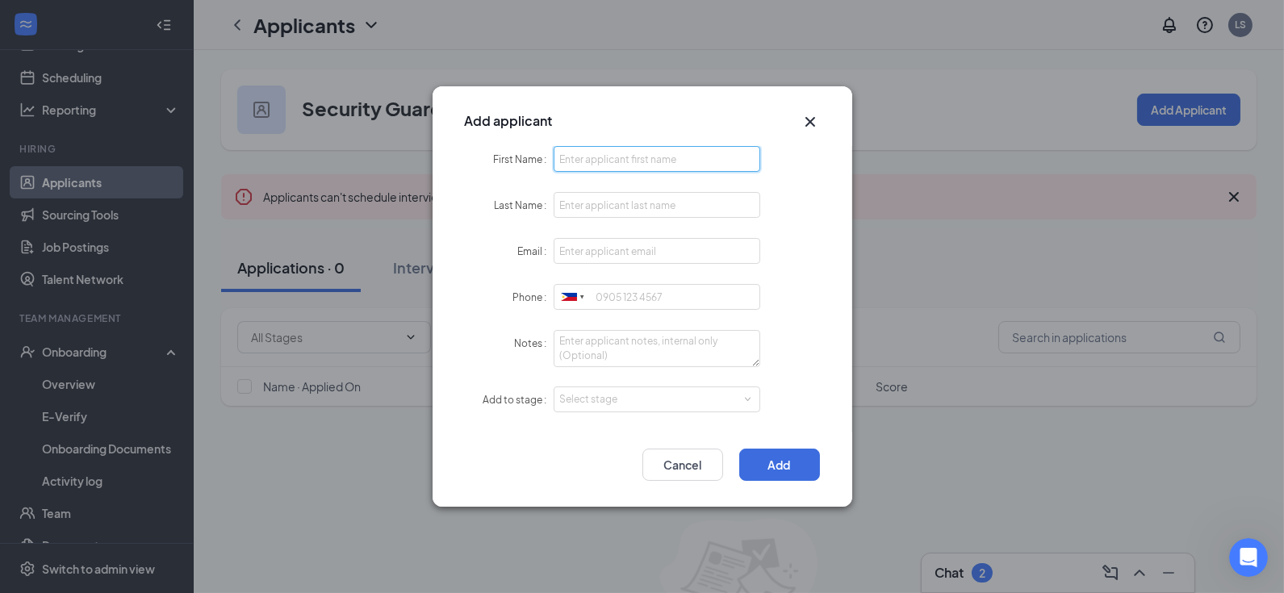
click at [601, 161] on input "First Name" at bounding box center [657, 159] width 207 height 26
click at [573, 205] on input "Last Name" at bounding box center [657, 205] width 207 height 26
click at [572, 252] on input "Email" at bounding box center [657, 251] width 207 height 26
click at [602, 306] on input "Phone" at bounding box center [657, 297] width 207 height 26
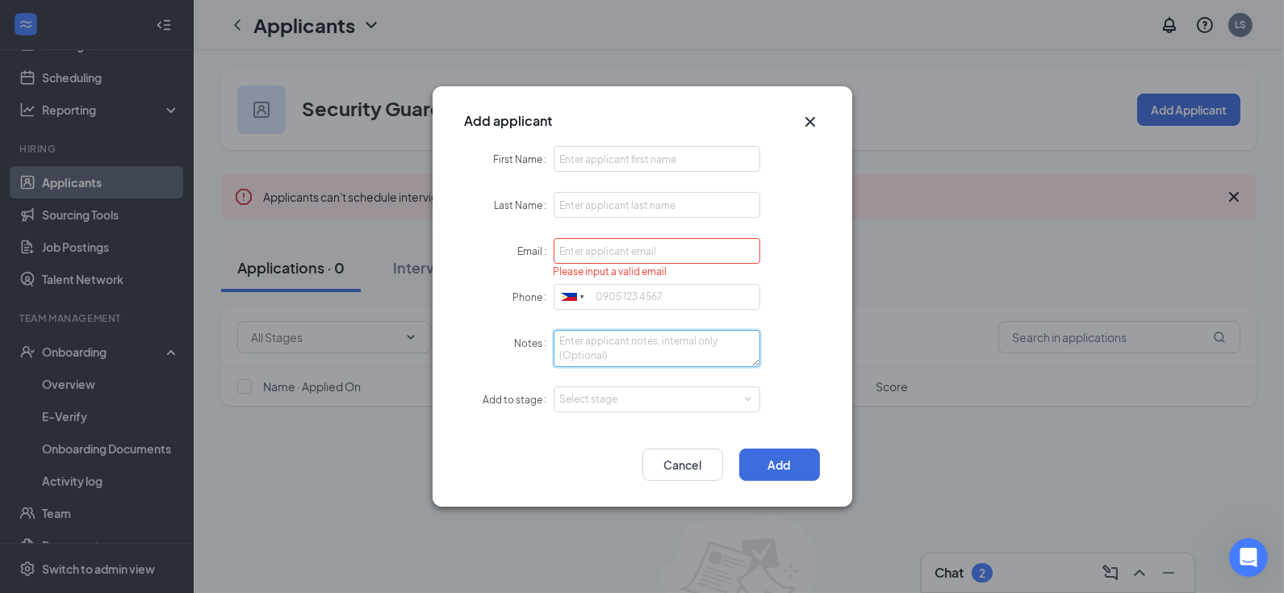
click at [589, 338] on textarea "Notes" at bounding box center [657, 348] width 207 height 37
click at [576, 401] on div "Select stage" at bounding box center [653, 400] width 187 height 16
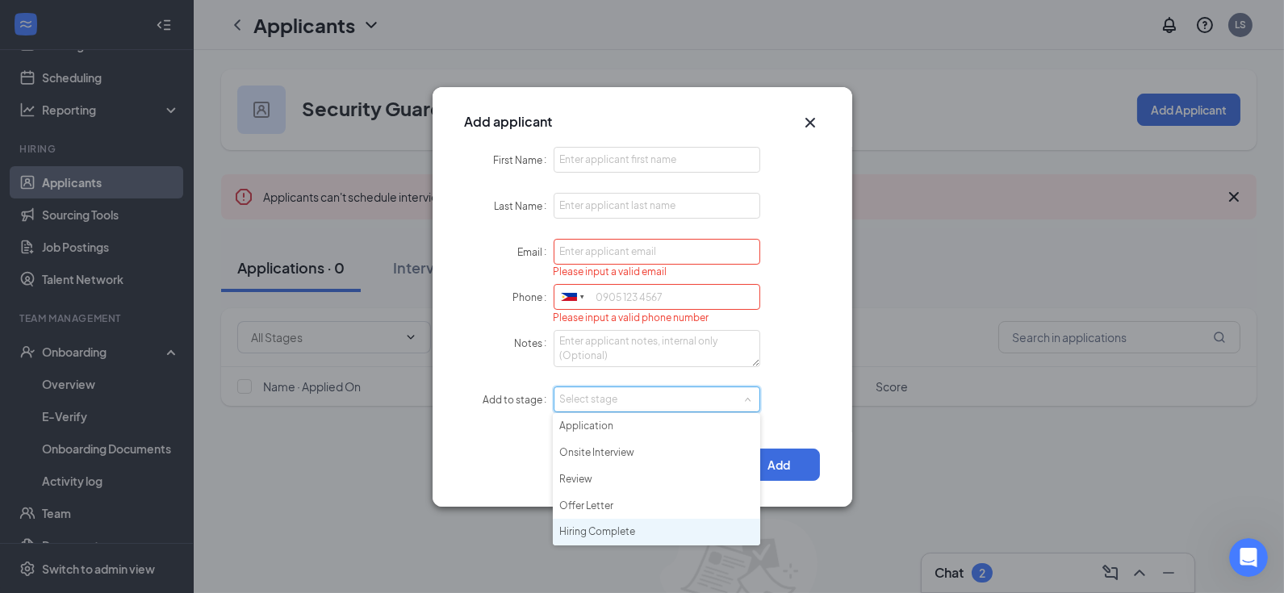
click at [593, 538] on li "Hiring Complete" at bounding box center [656, 532] width 207 height 27
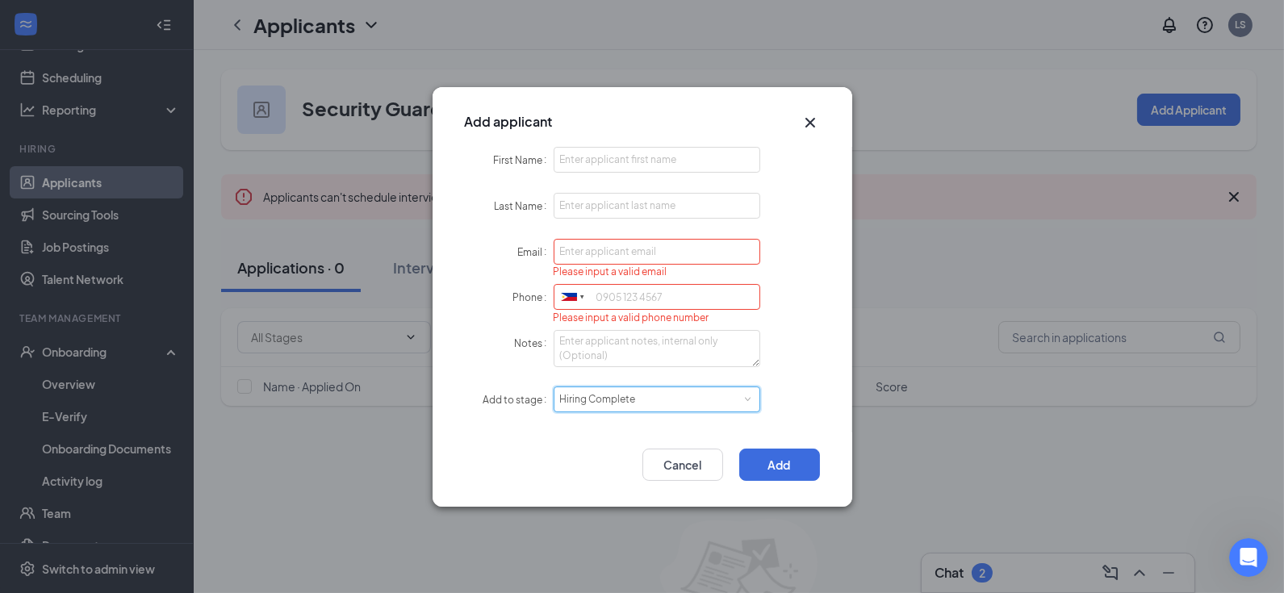
click at [809, 127] on icon "Cross" at bounding box center [810, 122] width 19 height 19
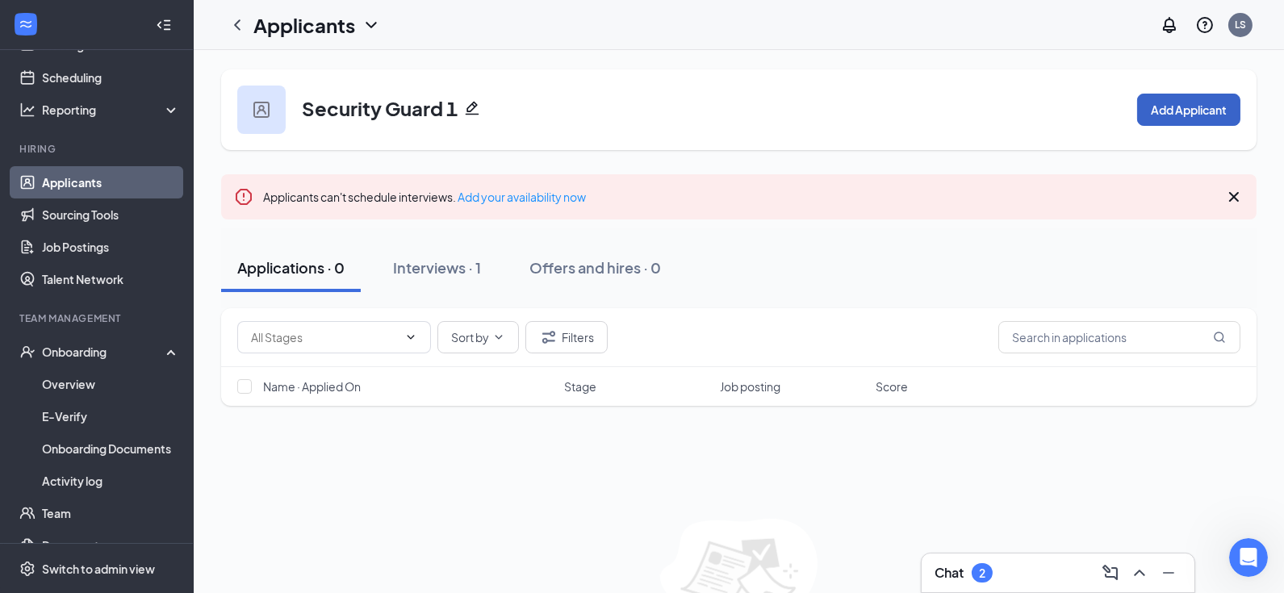
click at [1150, 120] on button "Add Applicant" at bounding box center [1188, 110] width 103 height 32
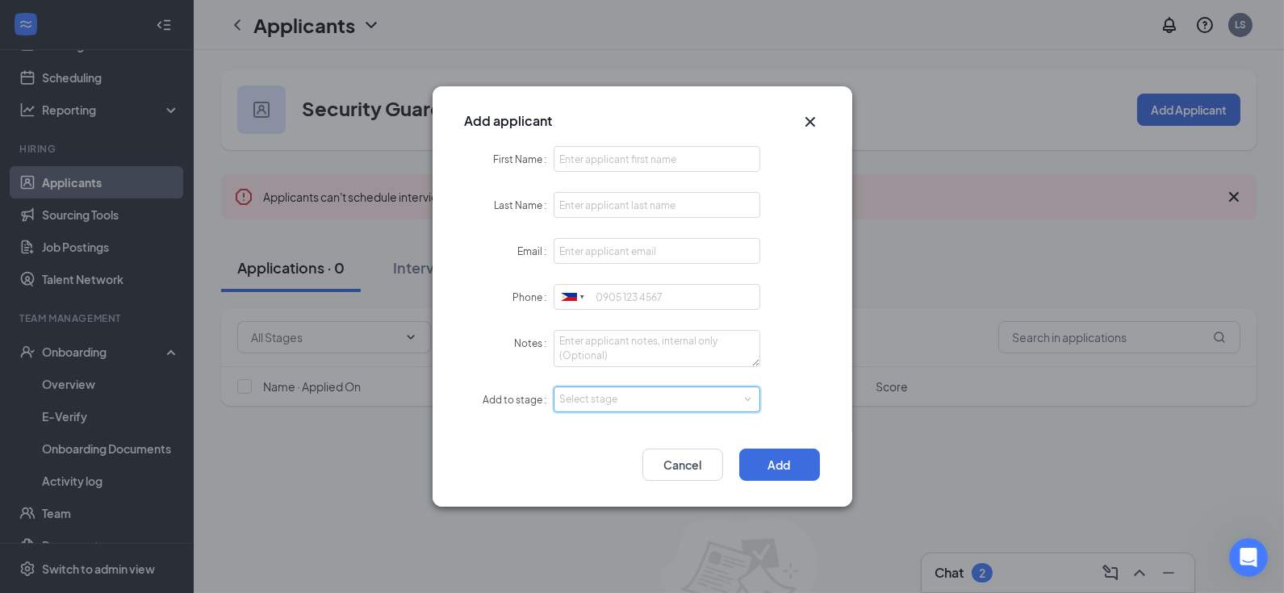
click at [605, 387] on div "Select stage" at bounding box center [657, 399] width 195 height 24
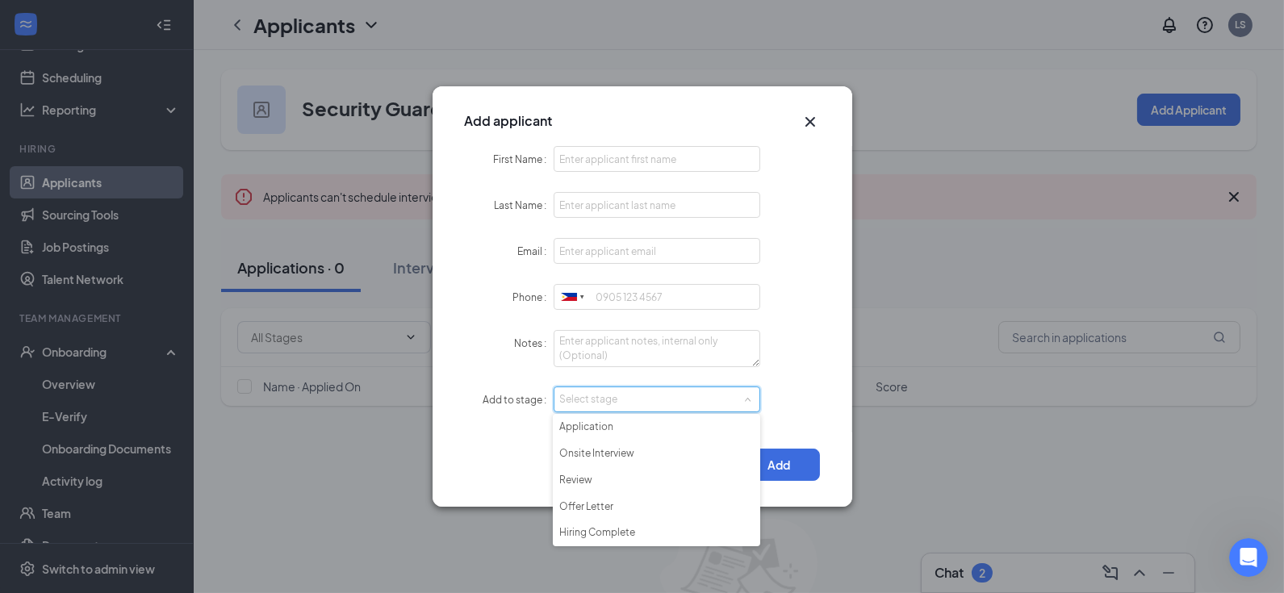
click at [811, 124] on icon "Cross" at bounding box center [810, 122] width 10 height 10
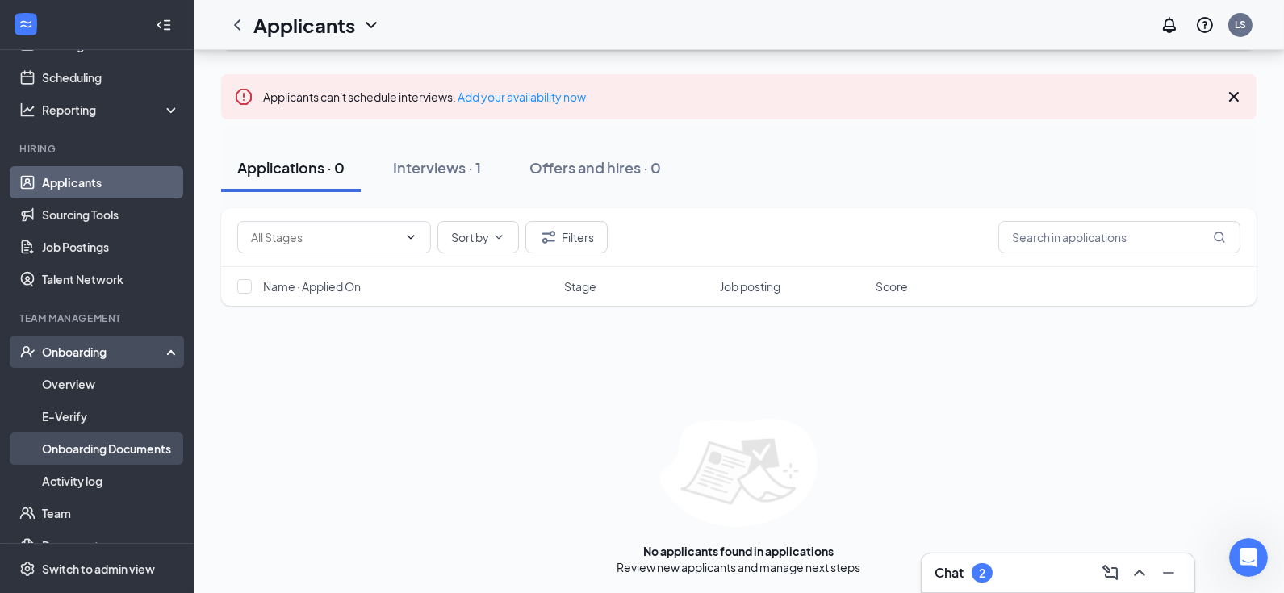
scroll to position [199, 0]
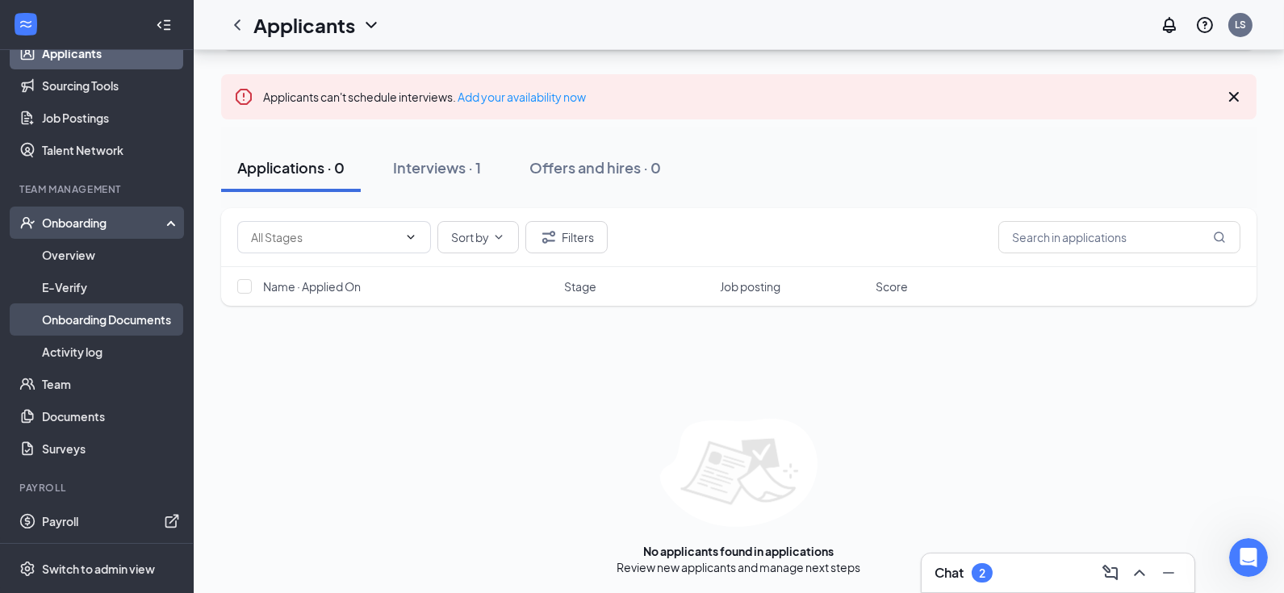
click at [108, 322] on link "Onboarding Documents" at bounding box center [111, 320] width 138 height 32
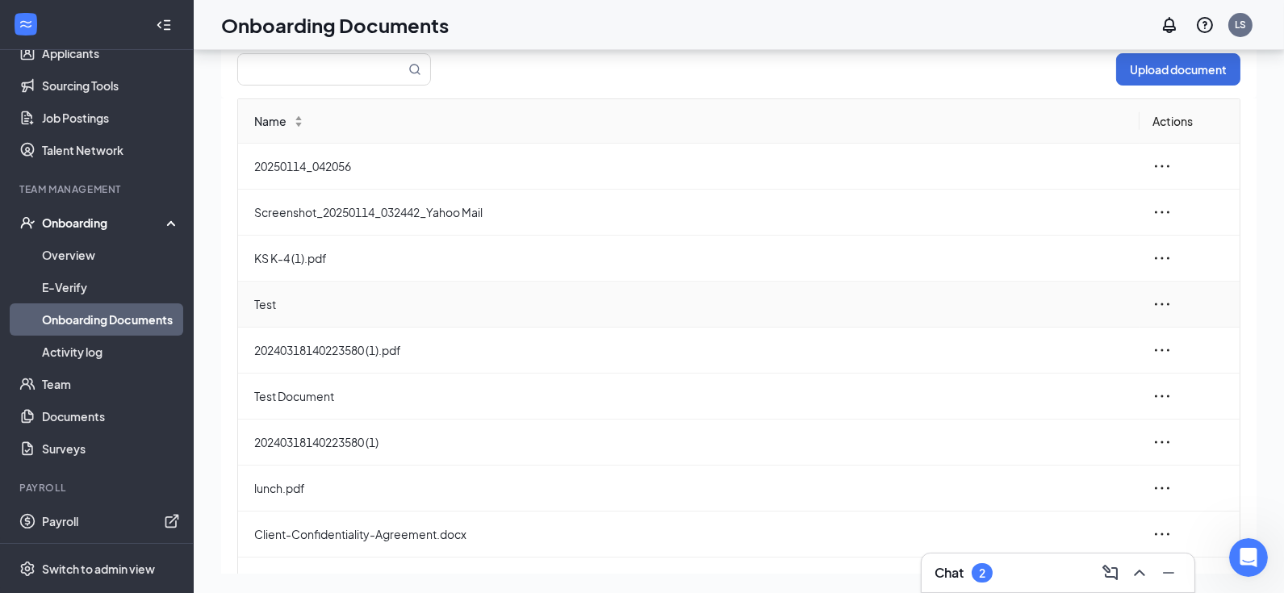
scroll to position [121, 0]
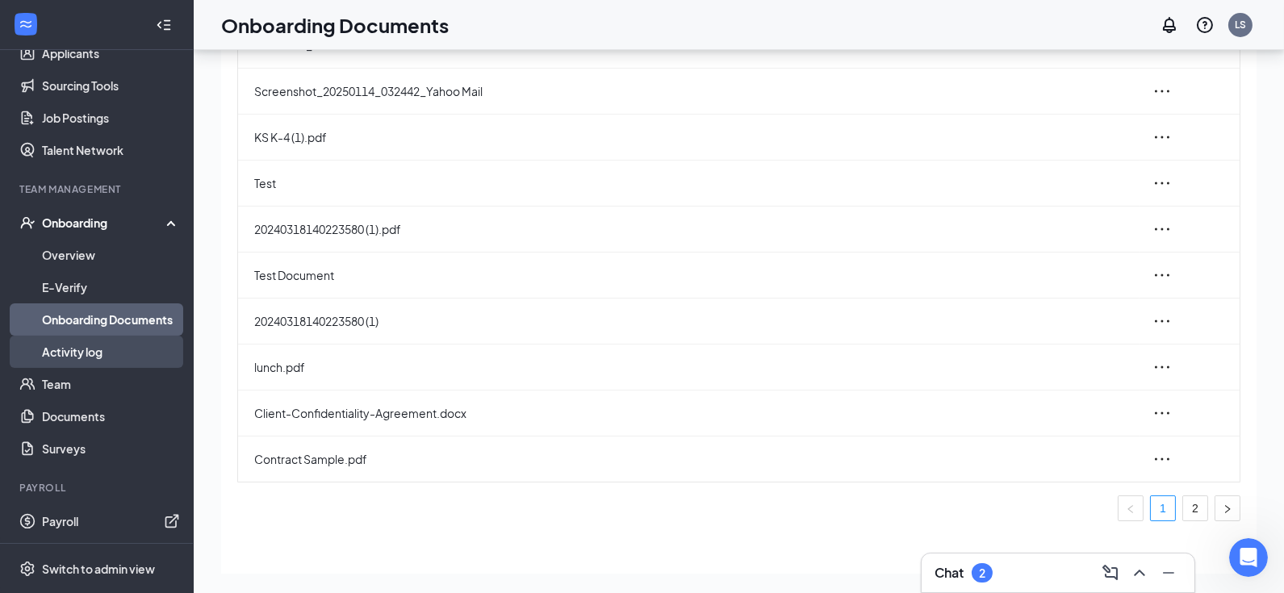
click at [125, 349] on link "Activity log" at bounding box center [111, 352] width 138 height 32
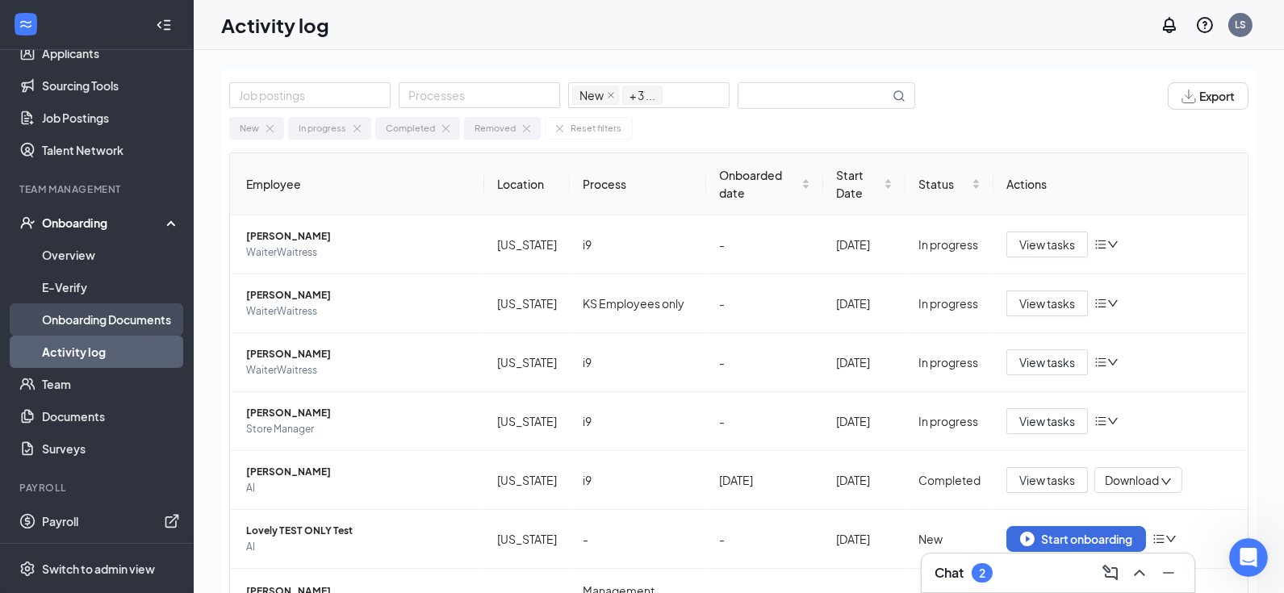
click at [96, 325] on link "Onboarding Documents" at bounding box center [111, 320] width 138 height 32
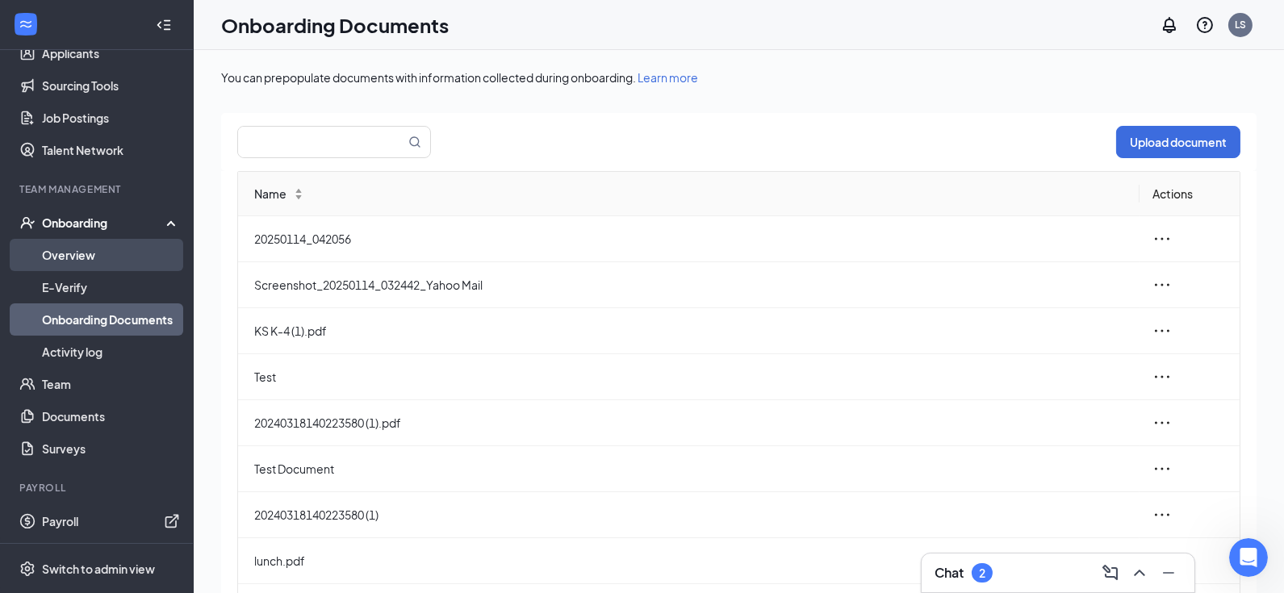
click at [78, 255] on link "Overview" at bounding box center [111, 255] width 138 height 32
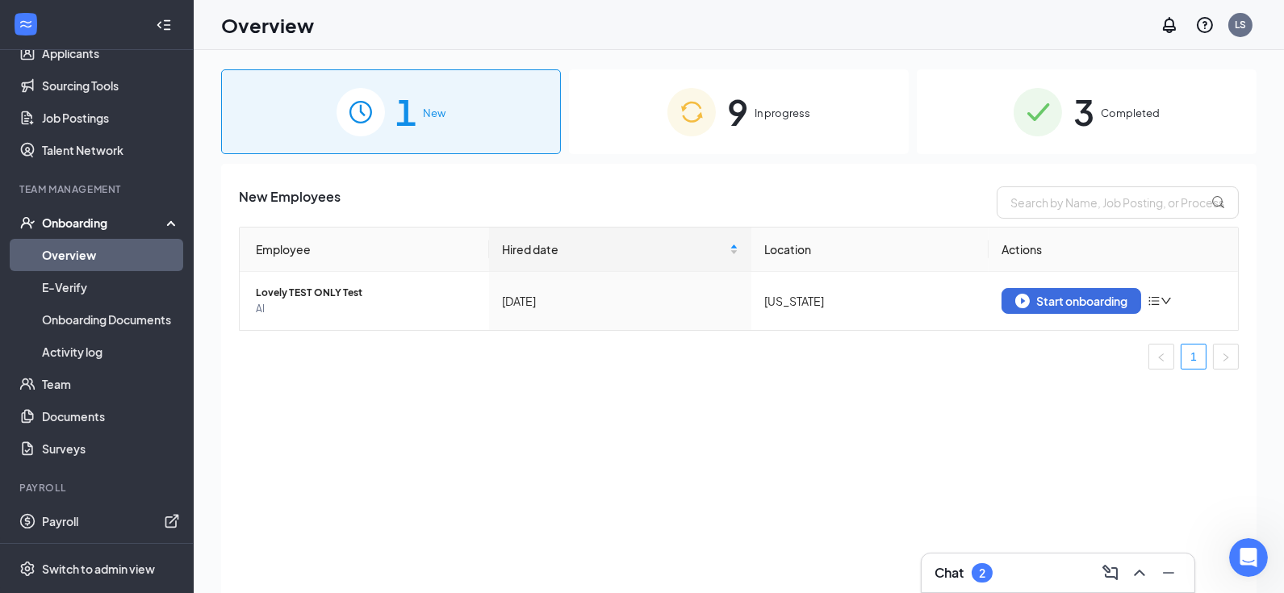
click at [1122, 114] on span "Completed" at bounding box center [1130, 113] width 59 height 16
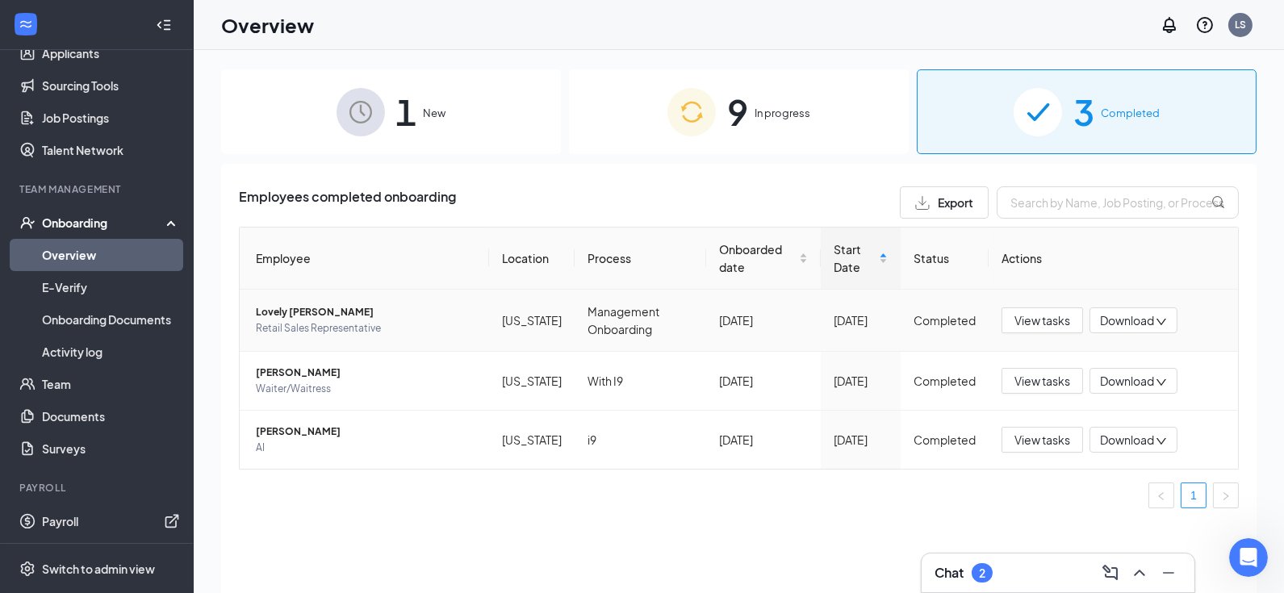
click at [1162, 322] on icon "down" at bounding box center [1162, 322] width 10 height 6
click at [288, 314] on span "Lovely G Ramos" at bounding box center [366, 312] width 220 height 16
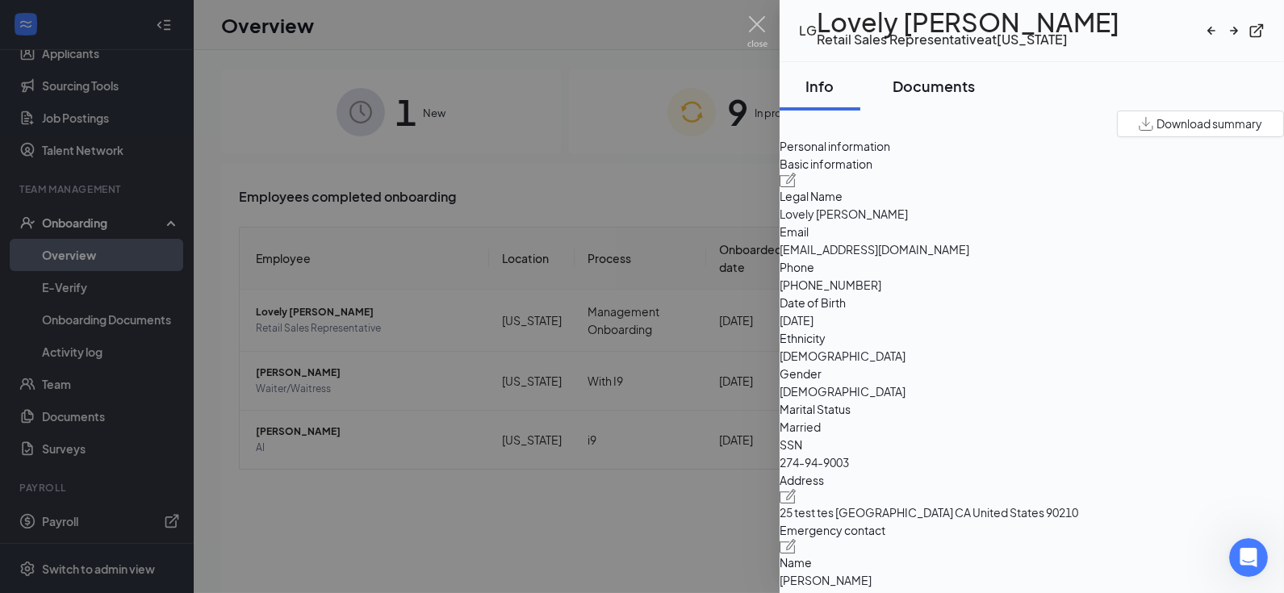
click at [952, 96] on div "Documents" at bounding box center [934, 86] width 82 height 20
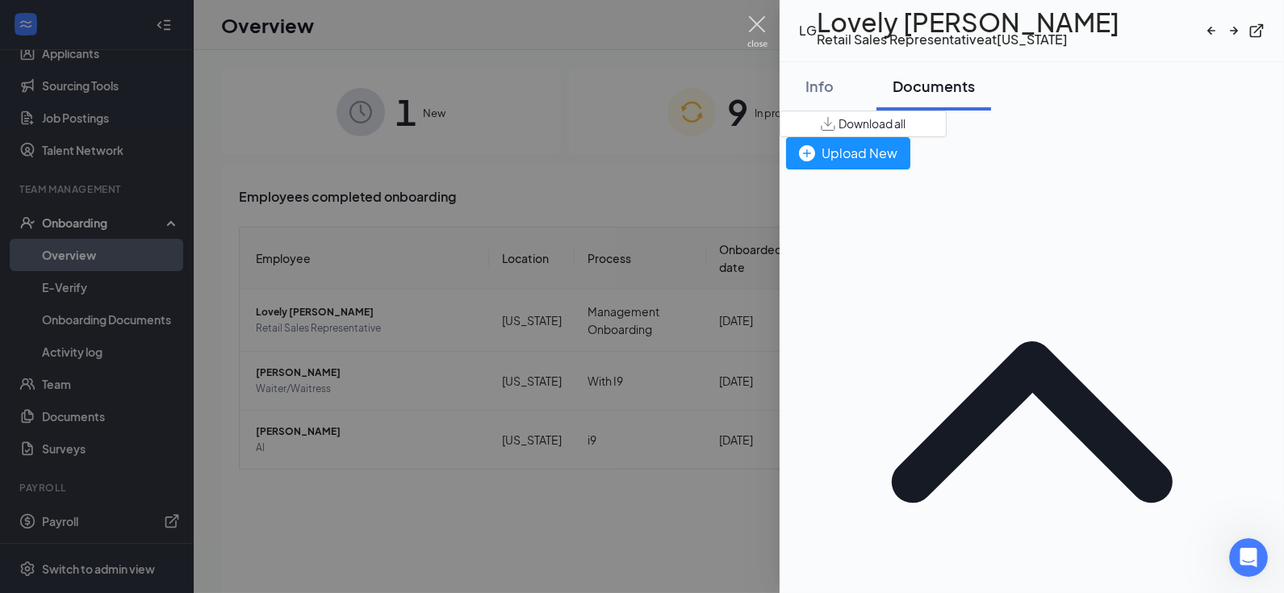
click at [752, 23] on img at bounding box center [758, 31] width 20 height 31
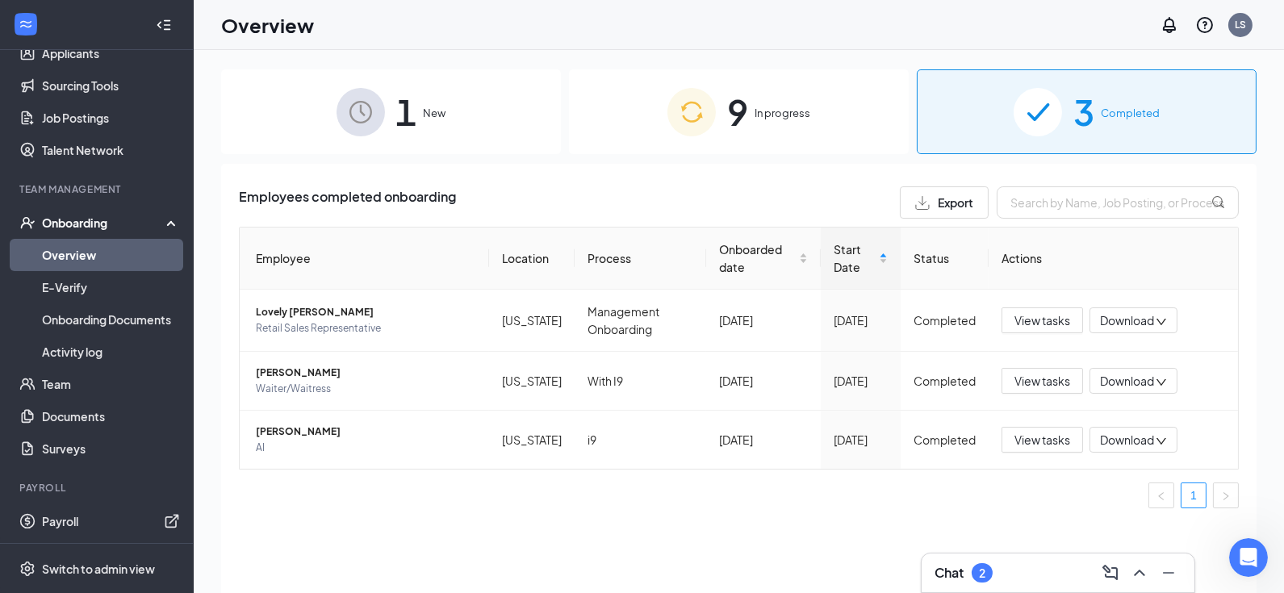
click at [753, 112] on div "9 In progress" at bounding box center [739, 111] width 340 height 85
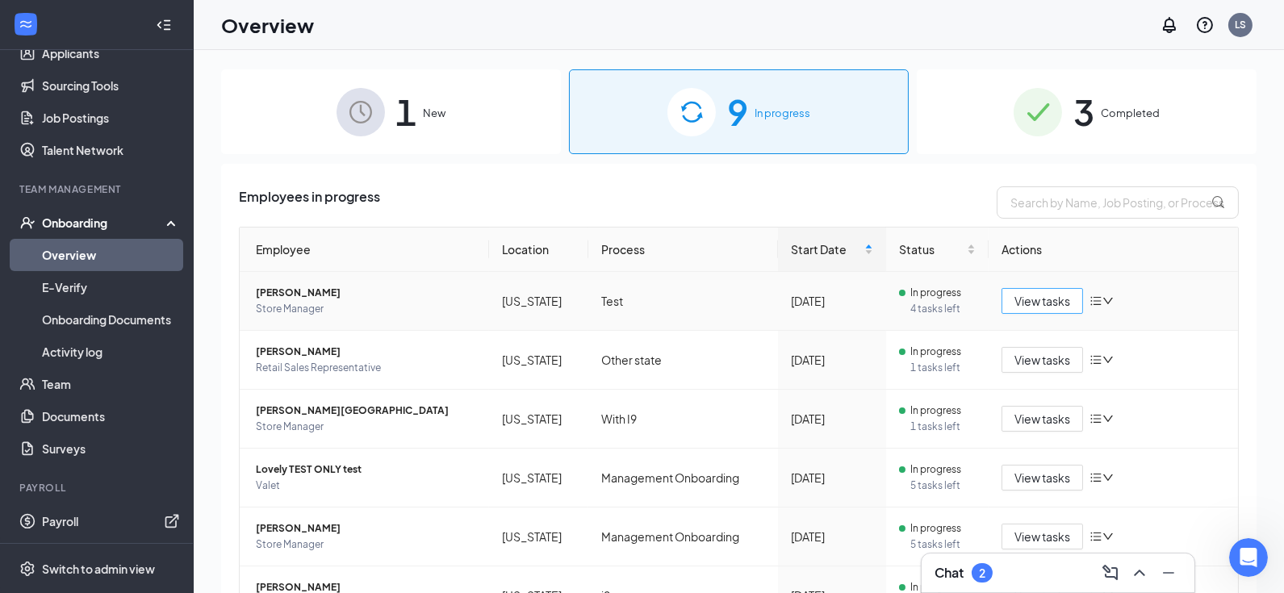
click at [1033, 299] on span "View tasks" at bounding box center [1043, 301] width 56 height 18
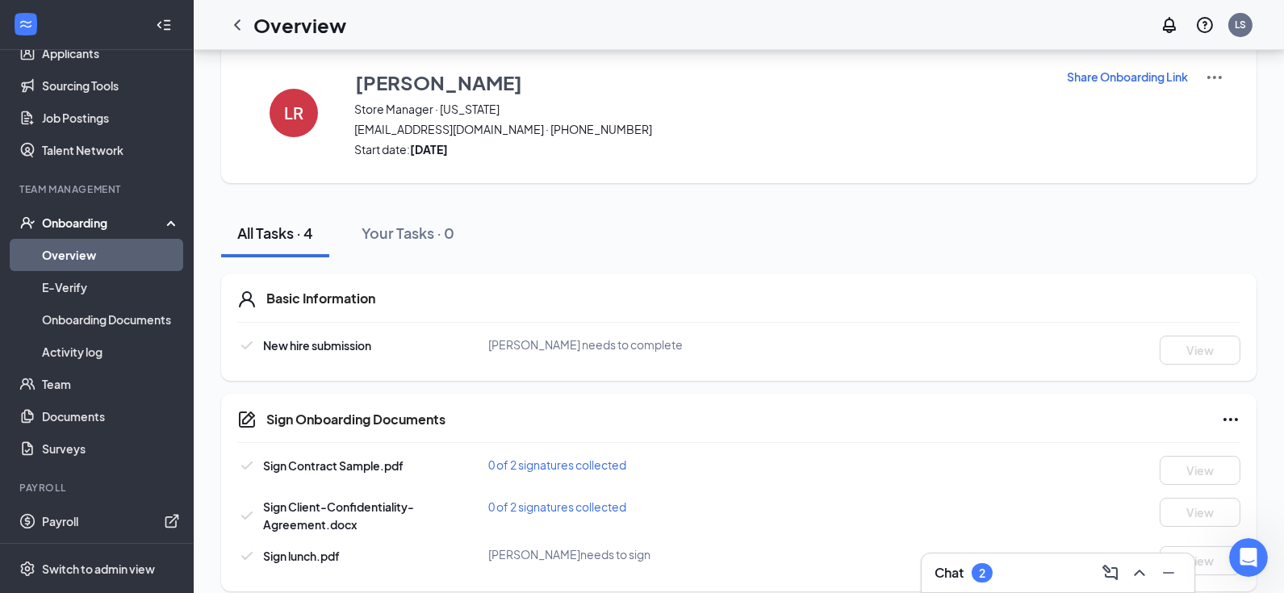
scroll to position [43, 0]
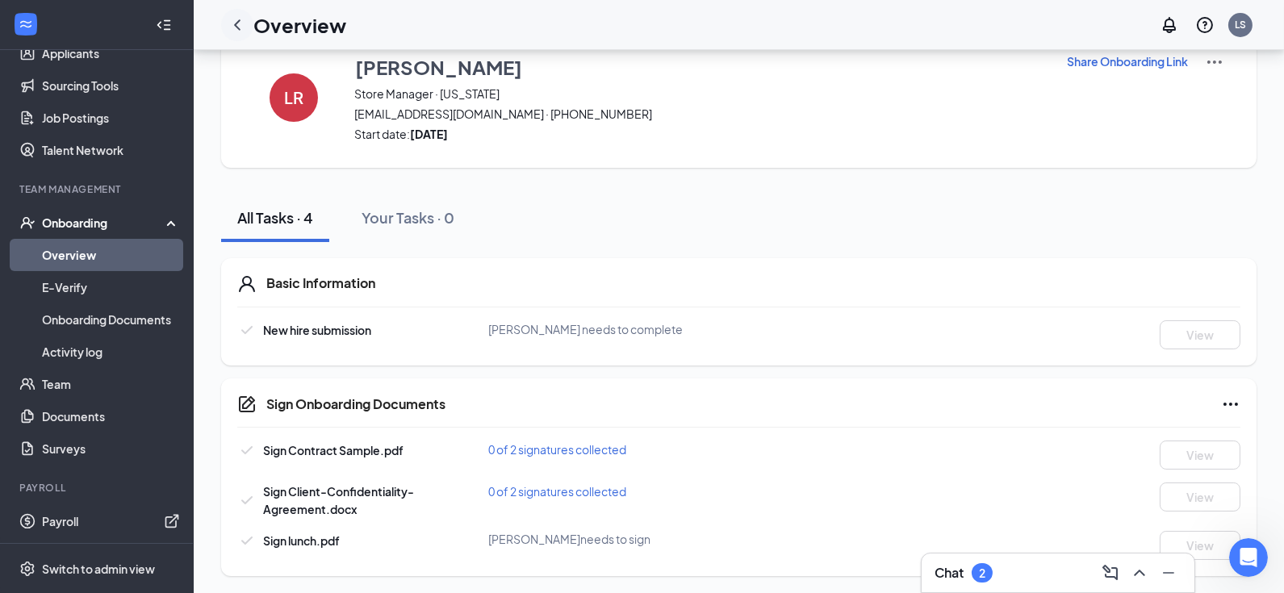
click at [241, 27] on icon "ChevronLeft" at bounding box center [237, 24] width 19 height 19
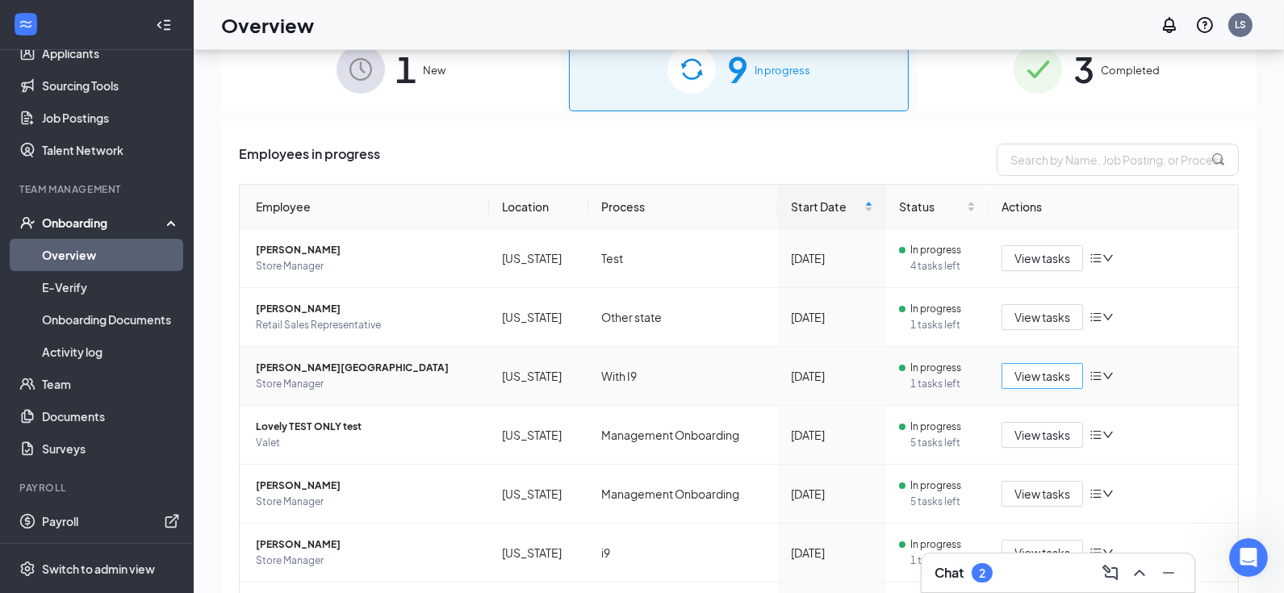
click at [1032, 375] on span "View tasks" at bounding box center [1043, 376] width 56 height 18
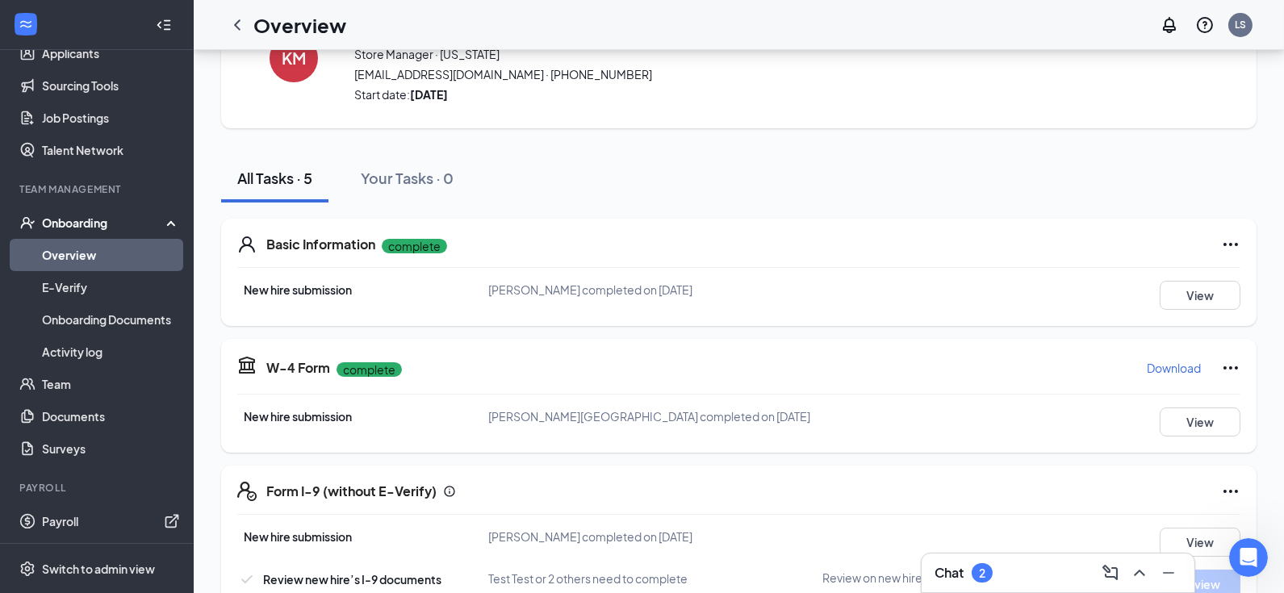
scroll to position [247, 0]
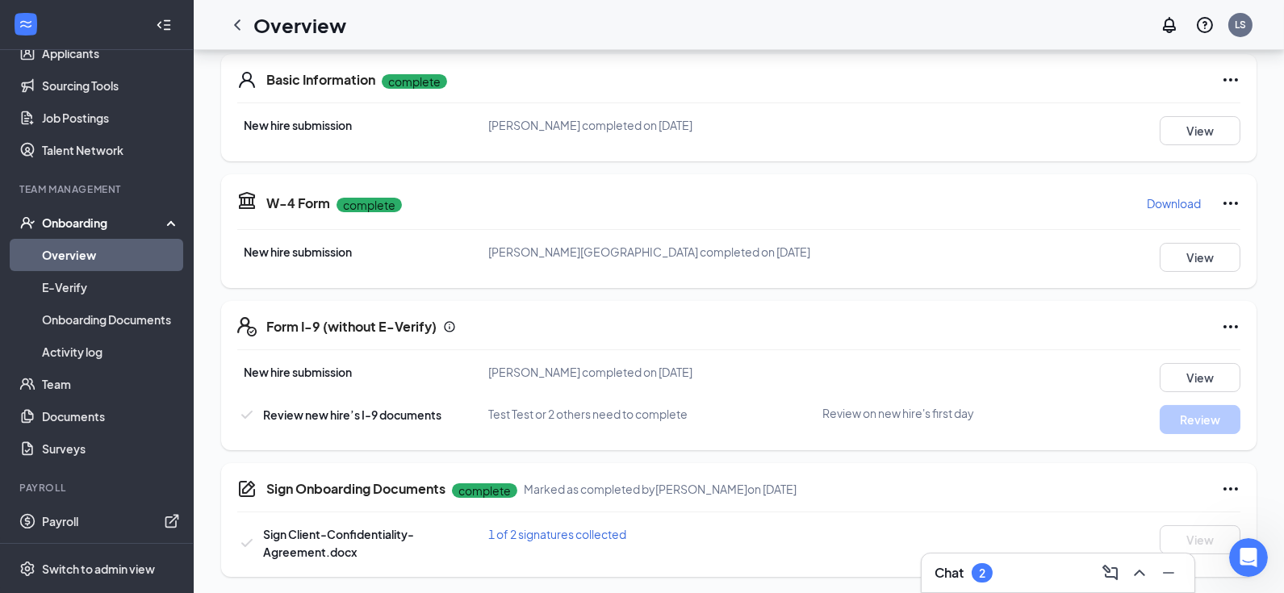
click at [834, 415] on icon "Info" at bounding box center [832, 423] width 16 height 16
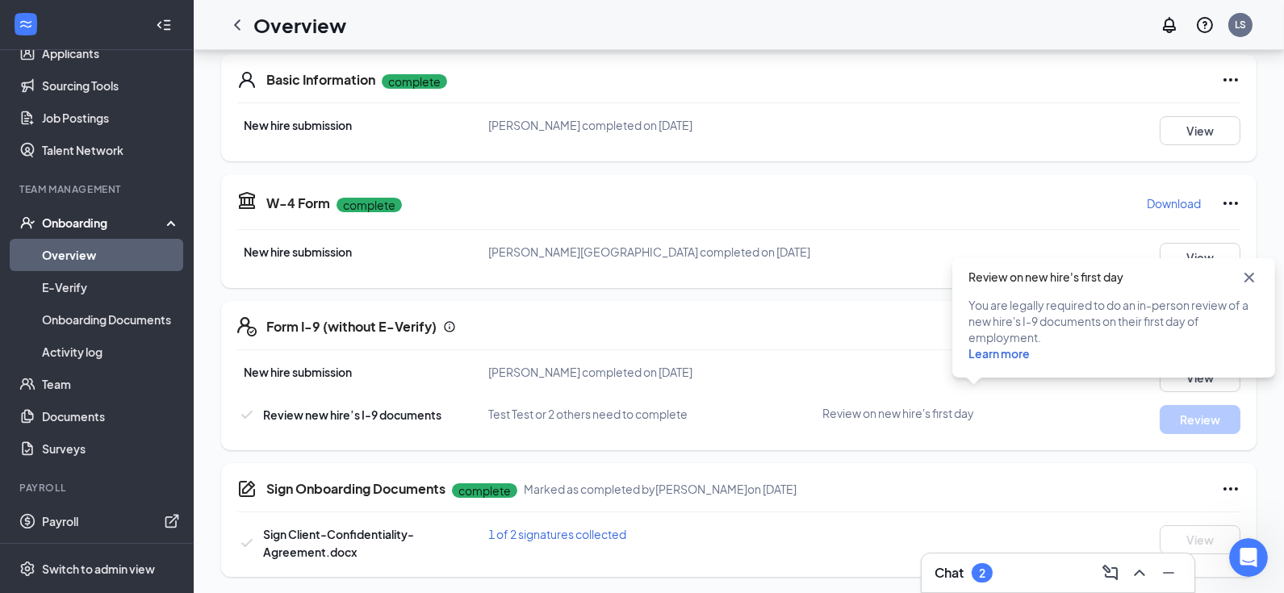
click at [1252, 270] on icon "Cross" at bounding box center [1249, 277] width 19 height 19
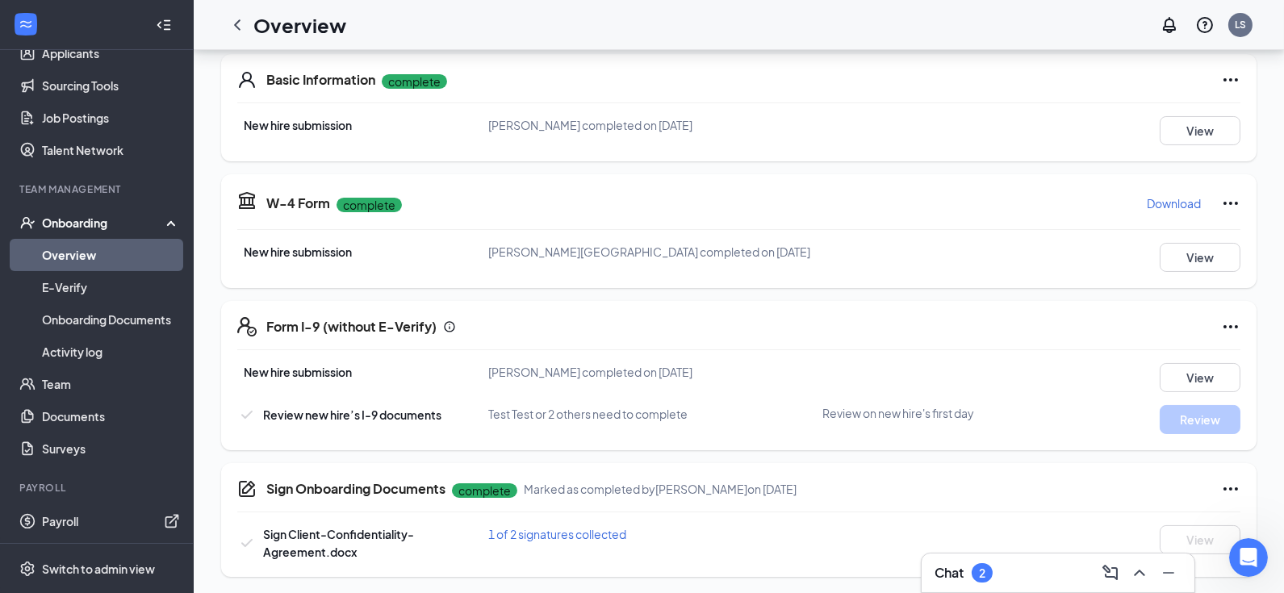
click at [546, 410] on span "Test Test or 2 others need to complete" at bounding box center [587, 414] width 199 height 15
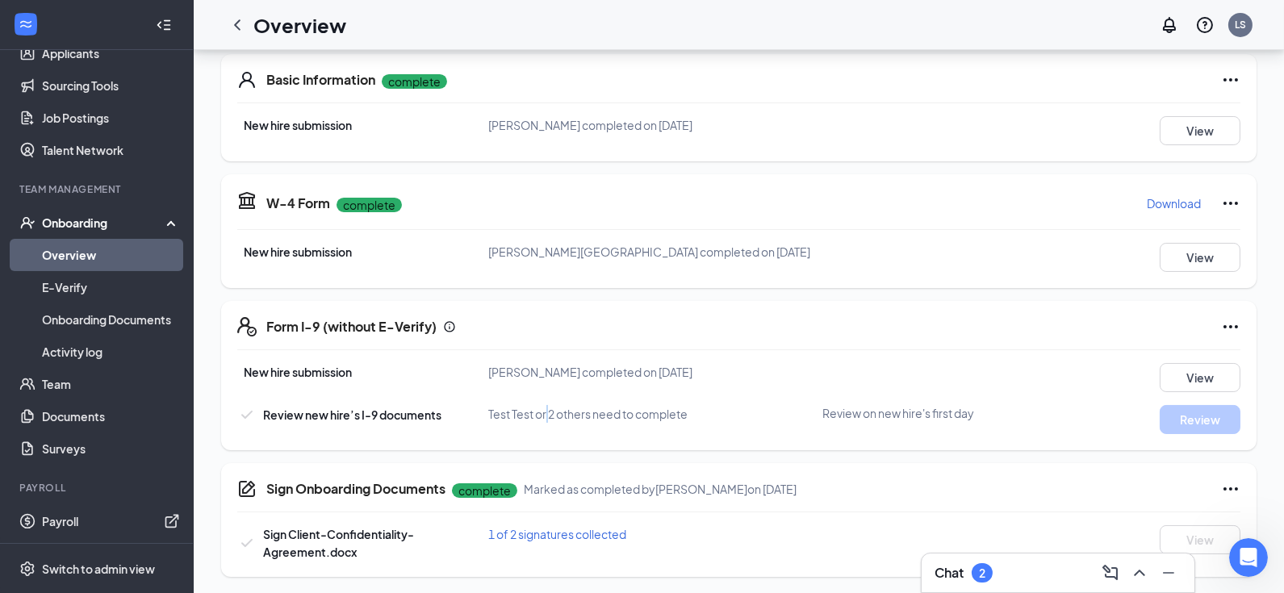
click at [546, 410] on span "Test Test or 2 others need to complete" at bounding box center [587, 414] width 199 height 15
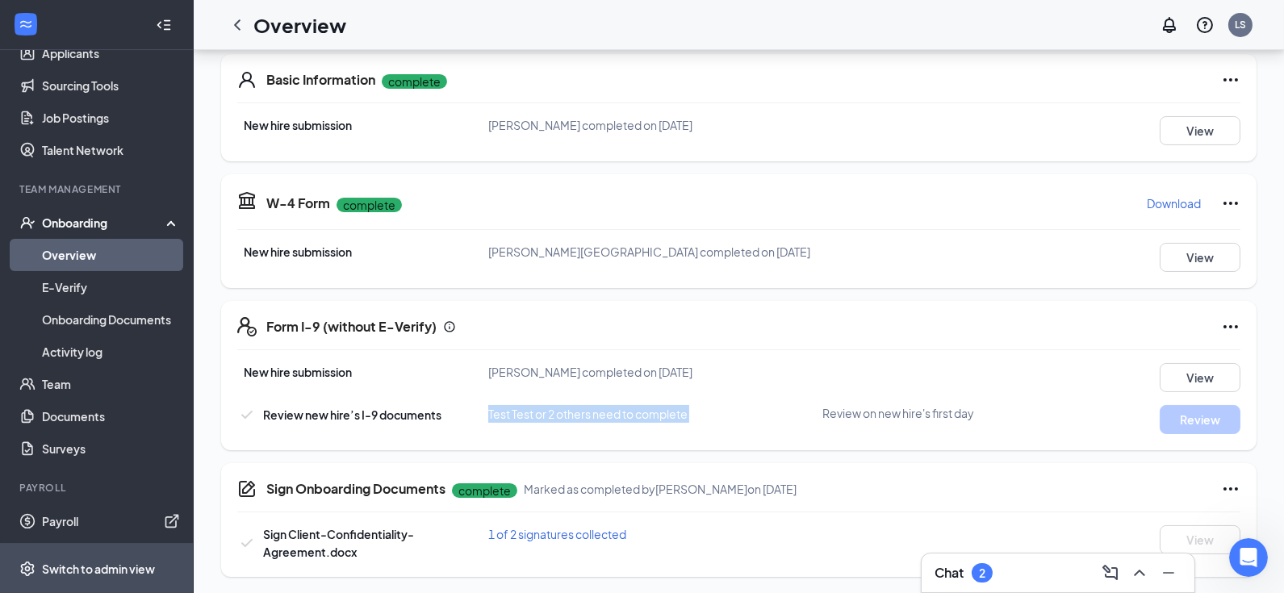
click at [69, 576] on div "Switch to admin view" at bounding box center [98, 569] width 113 height 16
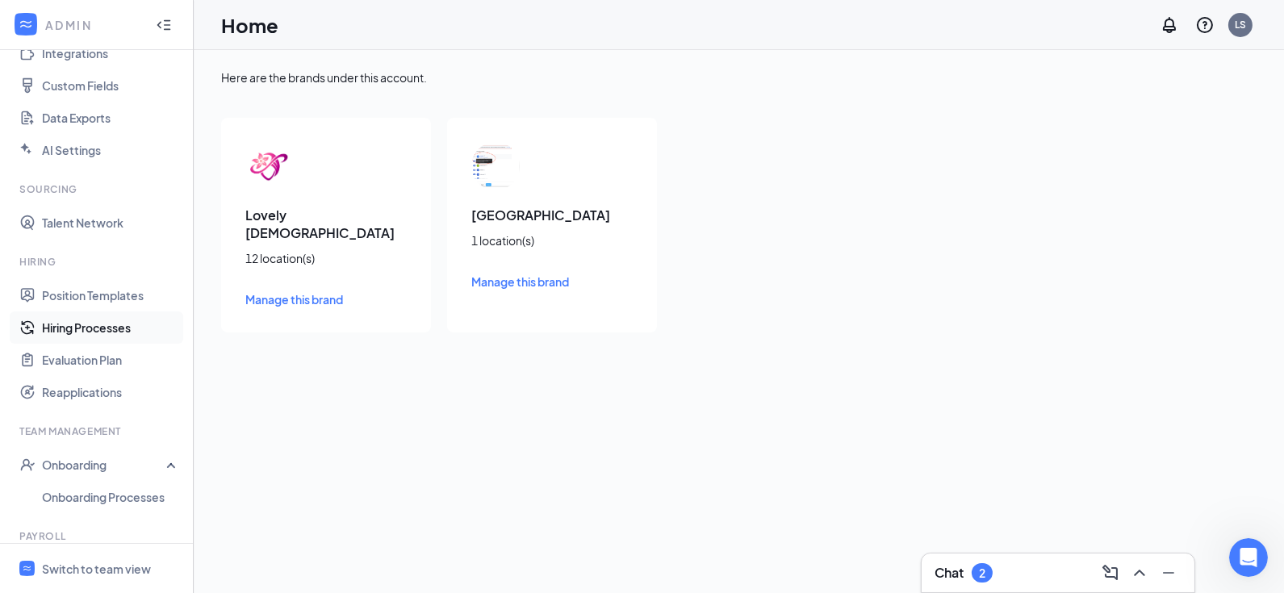
scroll to position [352, 0]
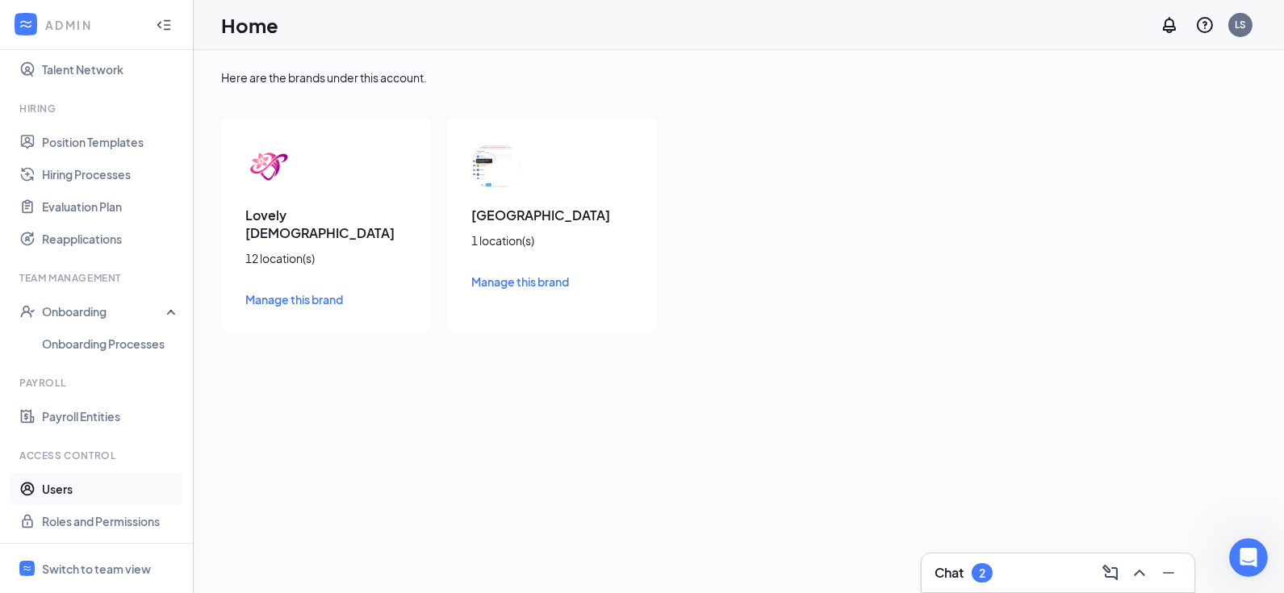
click at [88, 487] on link "Users" at bounding box center [111, 489] width 138 height 32
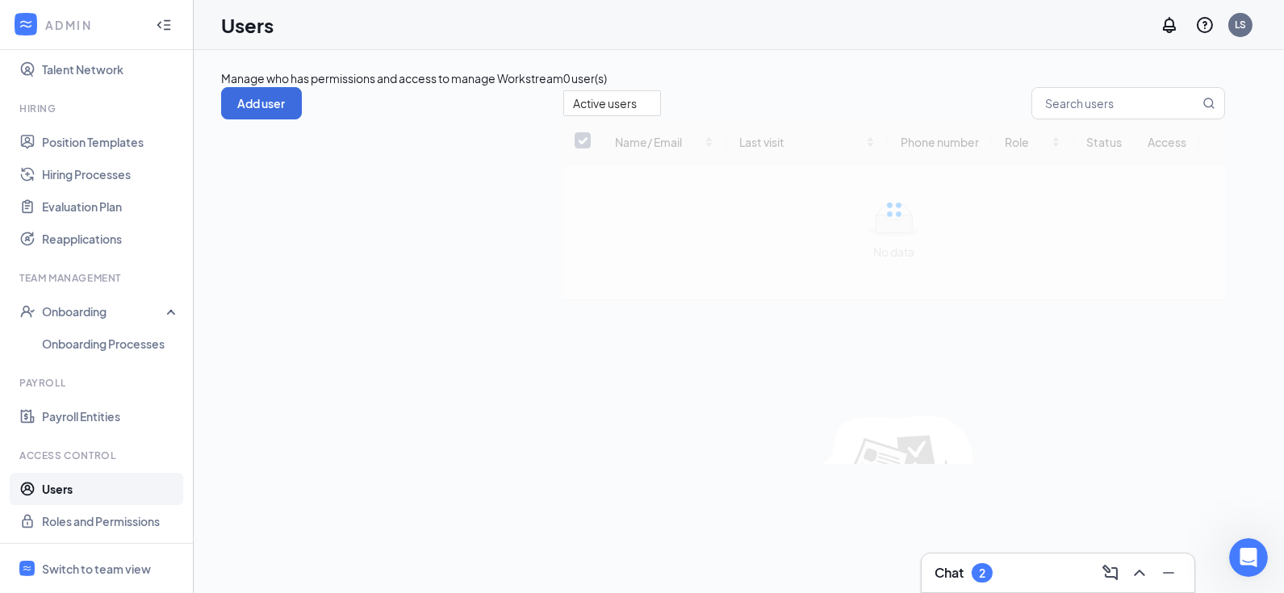
checkbox input "false"
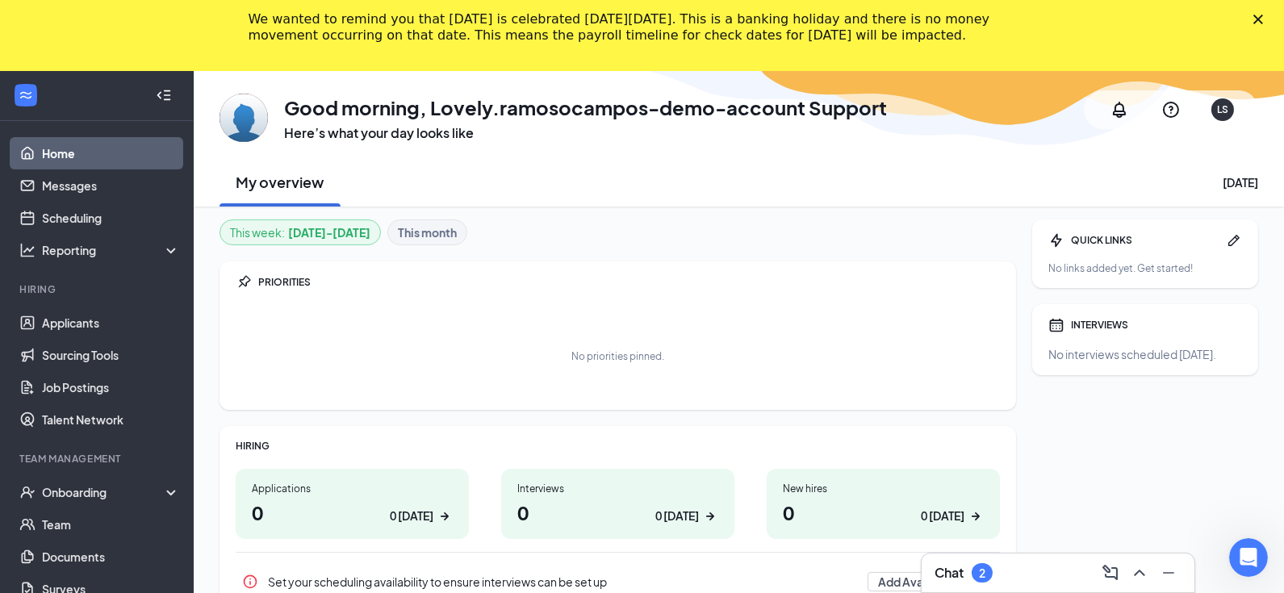
click at [1259, 16] on icon "Close" at bounding box center [1259, 20] width 10 height 10
